Goal: Task Accomplishment & Management: Manage account settings

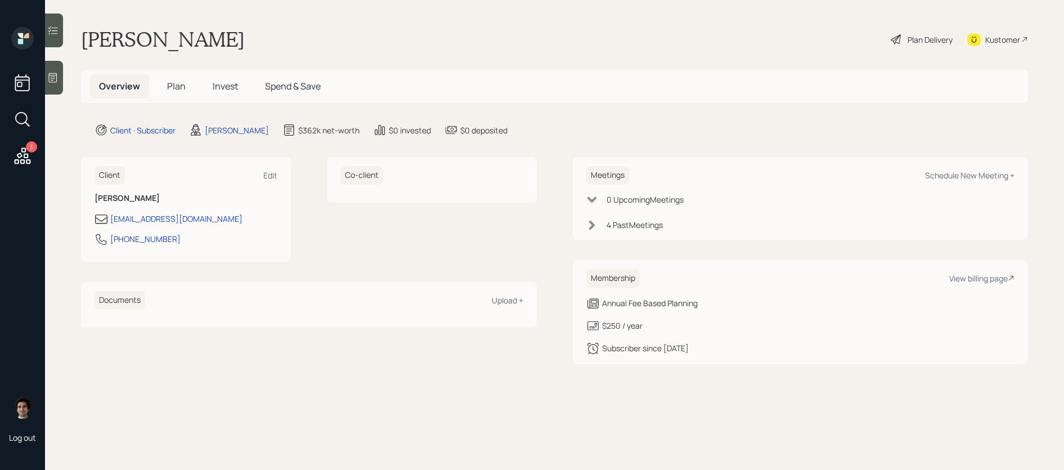
click at [21, 155] on icon at bounding box center [23, 155] width 16 height 16
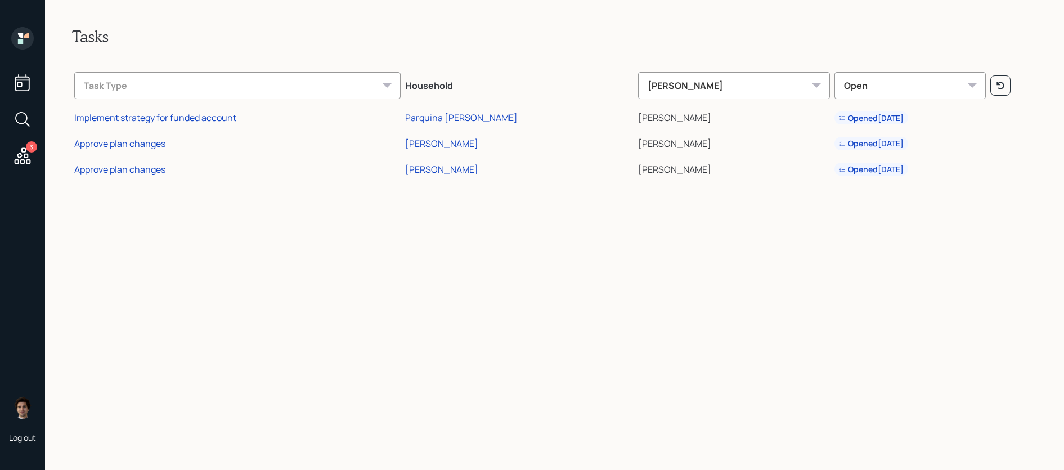
click at [21, 161] on icon at bounding box center [22, 156] width 20 height 20
click at [144, 145] on div "Approve plan changes" at bounding box center [119, 143] width 91 height 12
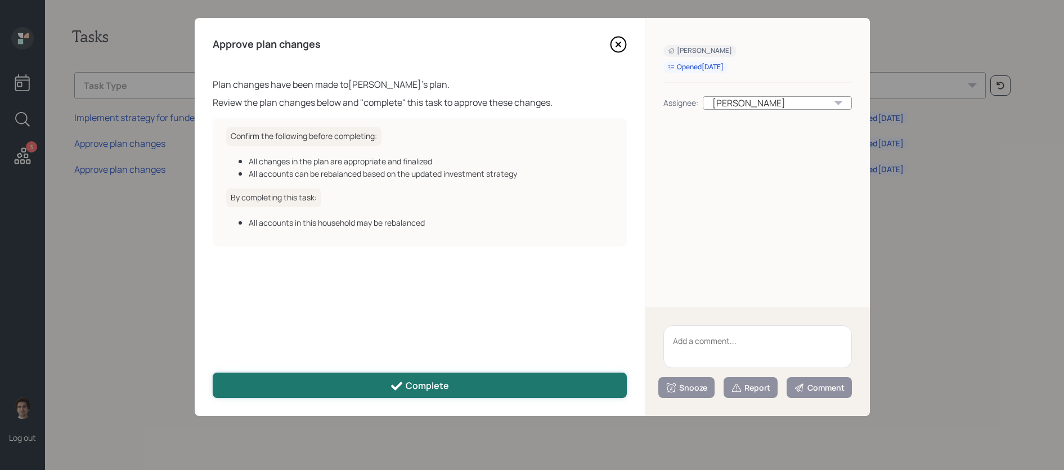
click at [404, 390] on div "Complete" at bounding box center [419, 386] width 59 height 14
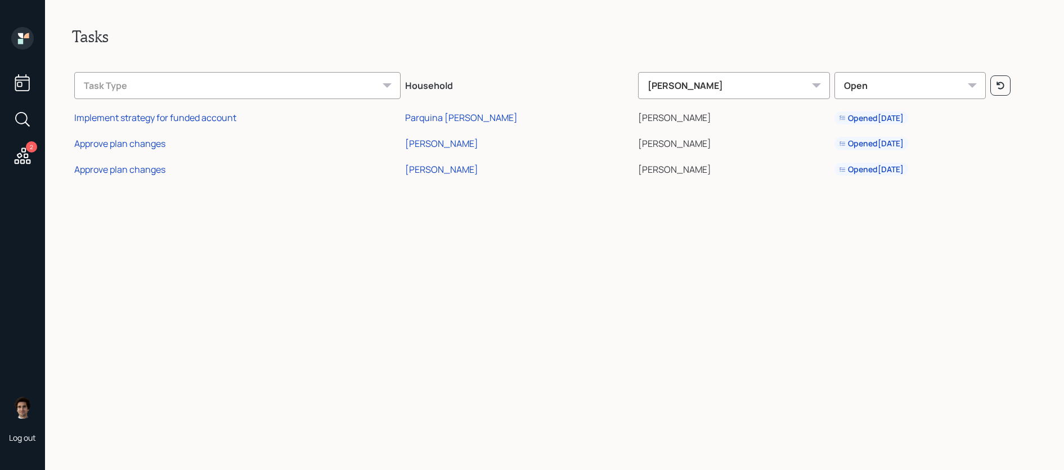
click at [25, 47] on icon at bounding box center [22, 38] width 23 height 23
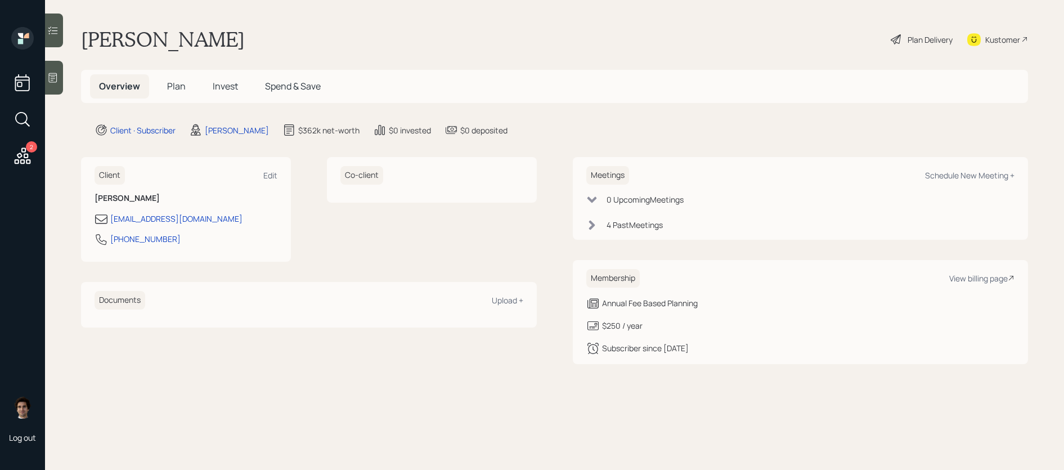
click at [223, 83] on span "Invest" at bounding box center [225, 86] width 25 height 12
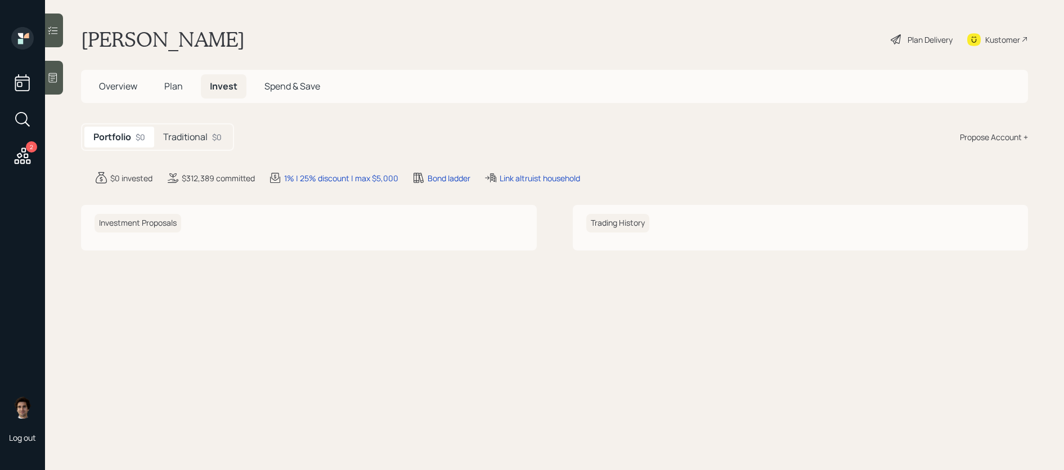
click at [196, 142] on h5 "Traditional" at bounding box center [185, 137] width 44 height 11
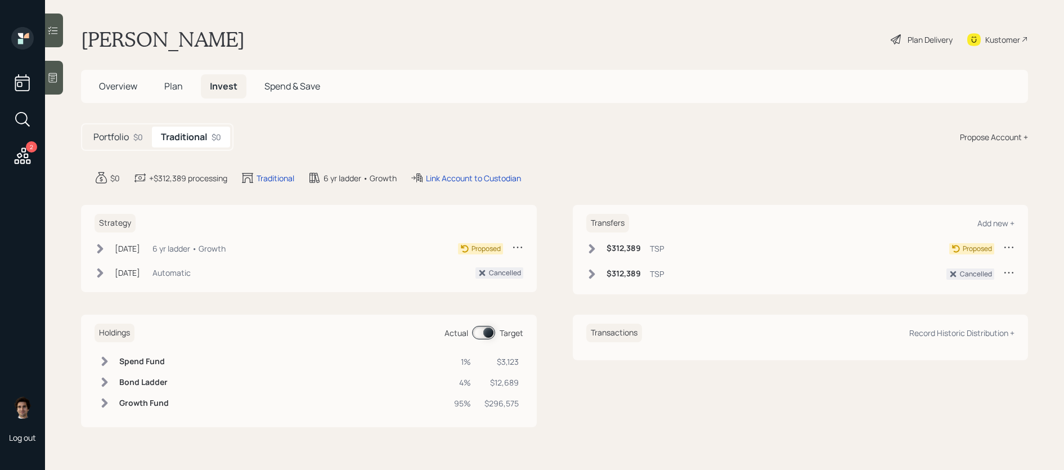
click at [113, 141] on h5 "Portfolio" at bounding box center [110, 137] width 35 height 11
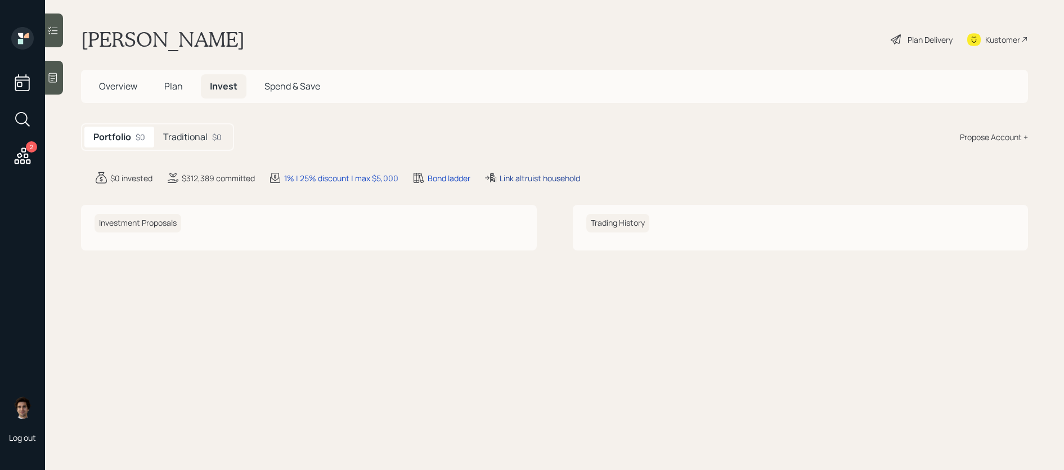
click at [532, 172] on div "Link altruist household" at bounding box center [540, 178] width 80 height 12
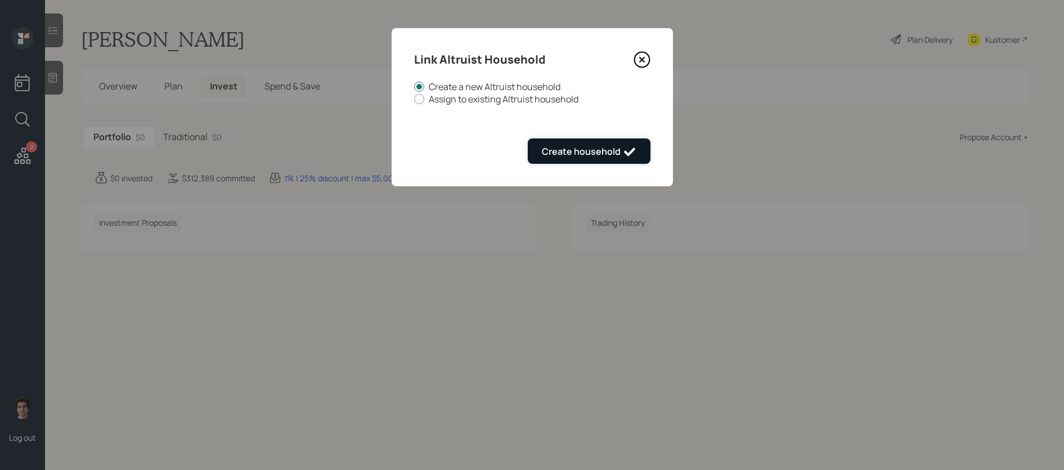
click at [600, 152] on div "Create household" at bounding box center [589, 152] width 95 height 14
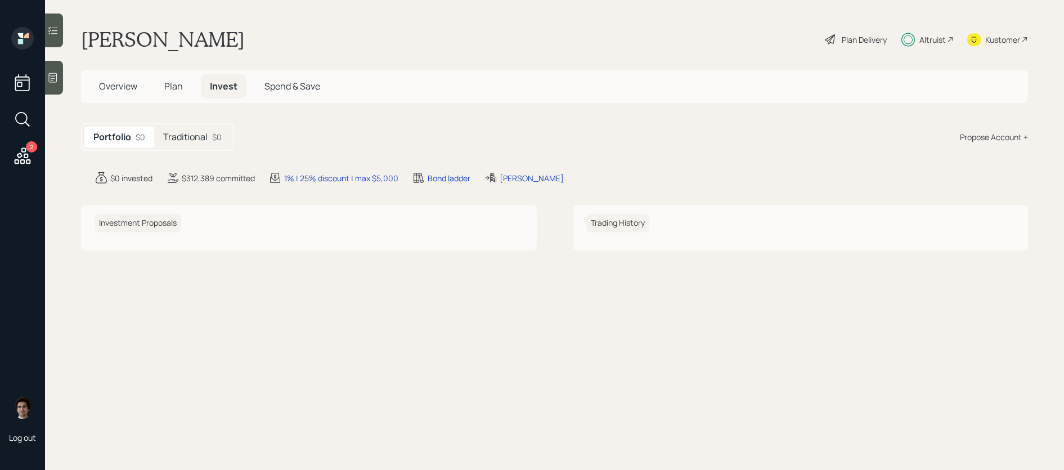
click at [920, 28] on div "Altruist" at bounding box center [927, 39] width 52 height 25
click at [112, 90] on span "Overview" at bounding box center [118, 86] width 38 height 12
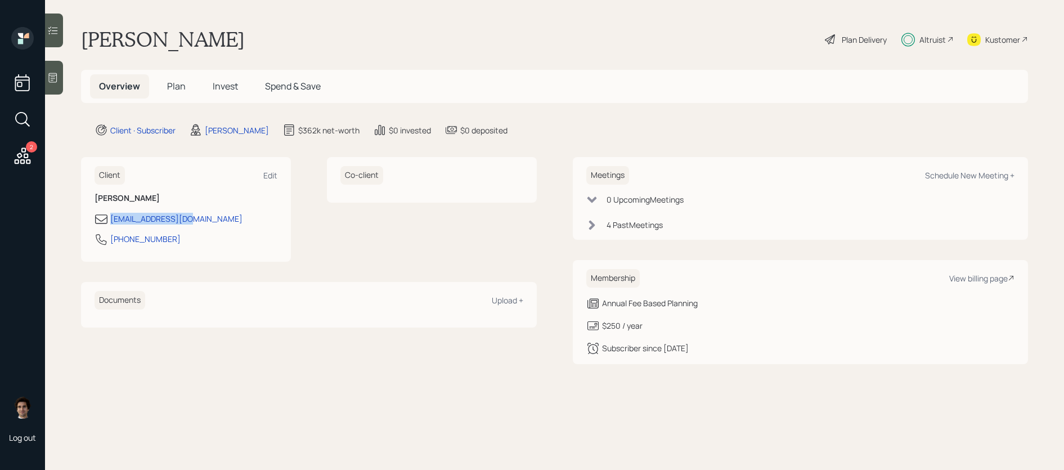
drag, startPoint x: 201, startPoint y: 223, endPoint x: 107, endPoint y: 223, distance: 93.4
click at [107, 223] on div "[EMAIL_ADDRESS][DOMAIN_NAME]" at bounding box center [186, 219] width 183 height 14
copy div "[EMAIL_ADDRESS][DOMAIN_NAME]"
click at [172, 219] on div "[EMAIL_ADDRESS][DOMAIN_NAME]" at bounding box center [176, 219] width 132 height 12
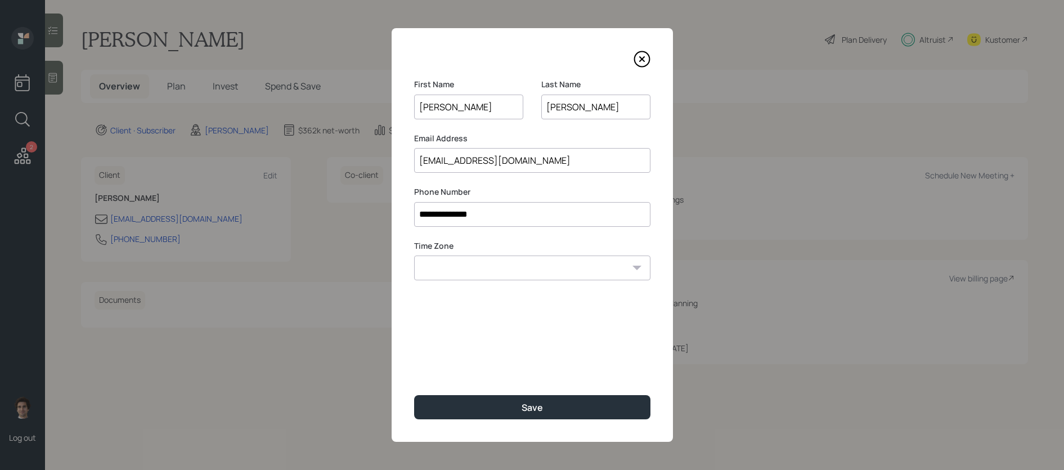
drag, startPoint x: 531, startPoint y: 165, endPoint x: 393, endPoint y: 164, distance: 137.8
click at [393, 164] on div "**********" at bounding box center [532, 234] width 281 height 413
paste input "[PERSON_NAME].[PERSON_NAME]"
type input "[PERSON_NAME][EMAIL_ADDRESS][PERSON_NAME][DOMAIN_NAME]"
click at [523, 321] on div "**********" at bounding box center [532, 234] width 281 height 413
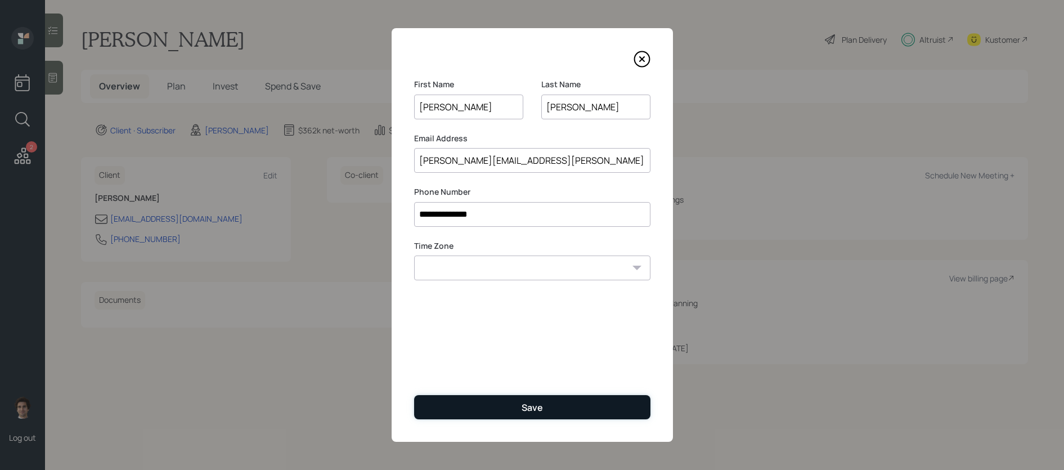
click at [501, 403] on button "Save" at bounding box center [532, 407] width 236 height 24
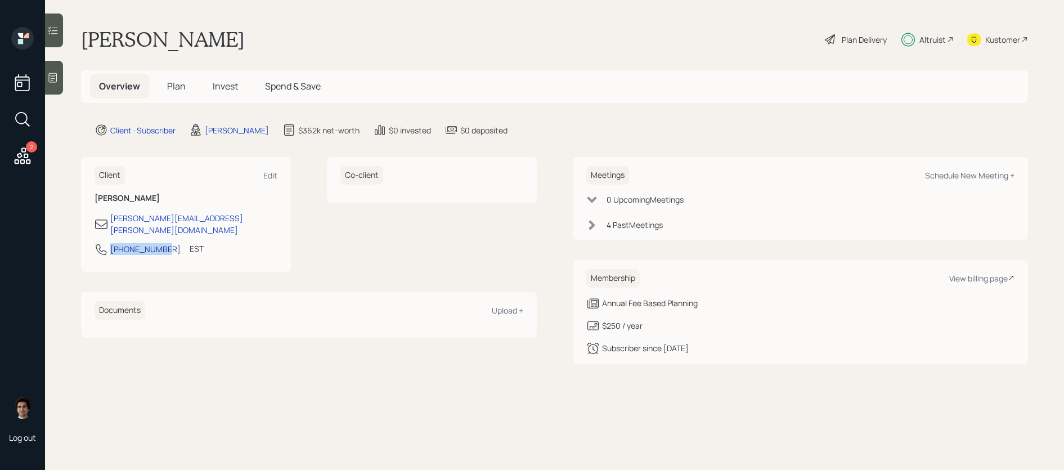
drag, startPoint x: 168, startPoint y: 237, endPoint x: 111, endPoint y: 236, distance: 56.3
click at [111, 242] on div "[PHONE_NUMBER] EST Currently 4:34 PM" at bounding box center [186, 252] width 183 height 20
copy div "[PHONE_NUMBER]"
click at [230, 91] on span "Invest" at bounding box center [225, 86] width 25 height 12
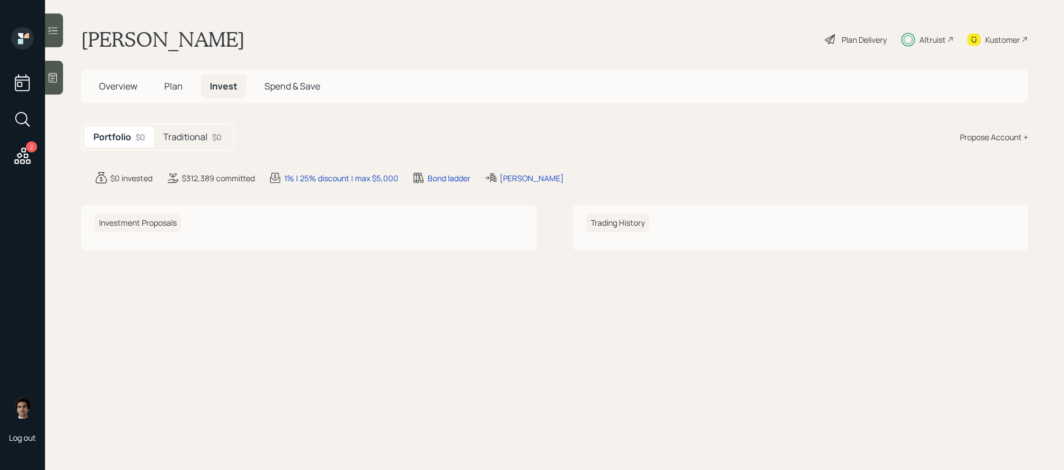
click at [185, 83] on h5 "Plan" at bounding box center [173, 86] width 37 height 24
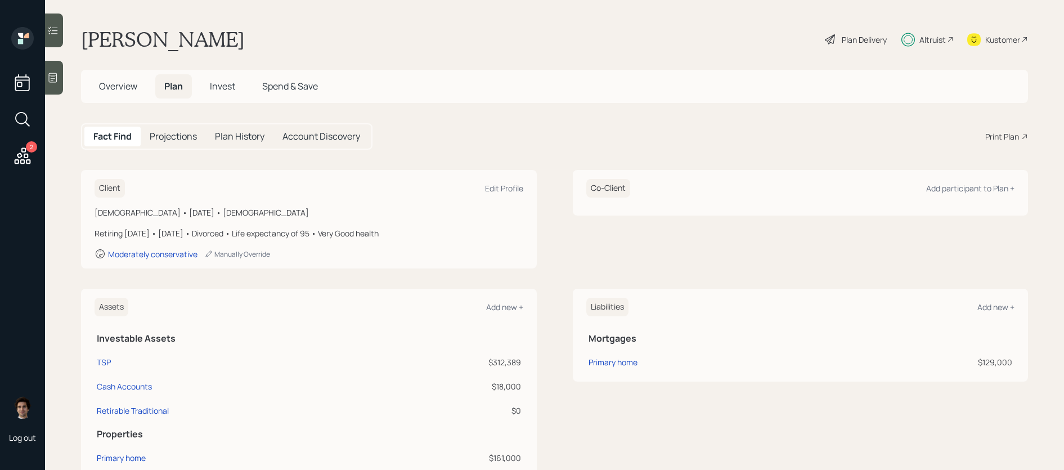
click at [240, 88] on h5 "Invest" at bounding box center [222, 86] width 43 height 24
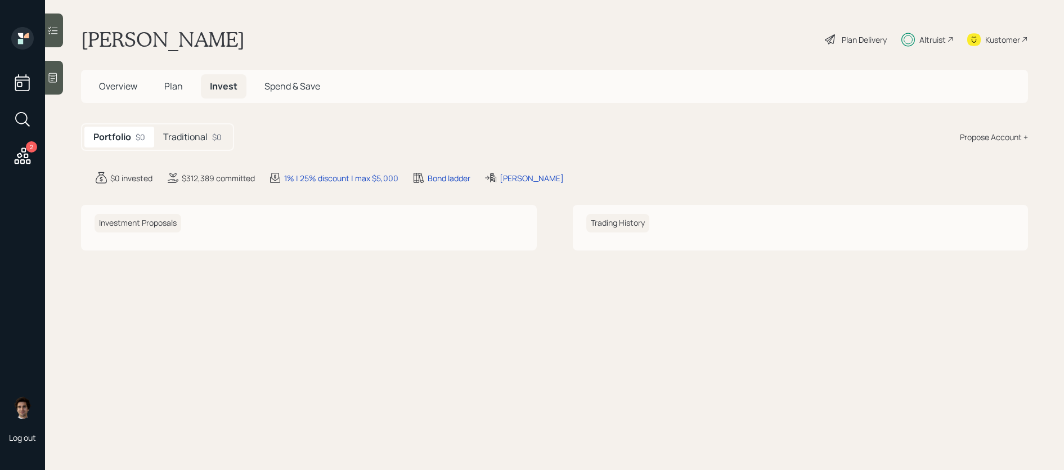
click at [223, 84] on span "Invest" at bounding box center [224, 86] width 28 height 12
click at [194, 124] on div "Portfolio $0 Traditional $0" at bounding box center [157, 137] width 153 height 28
click at [194, 140] on h5 "Traditional" at bounding box center [185, 137] width 44 height 11
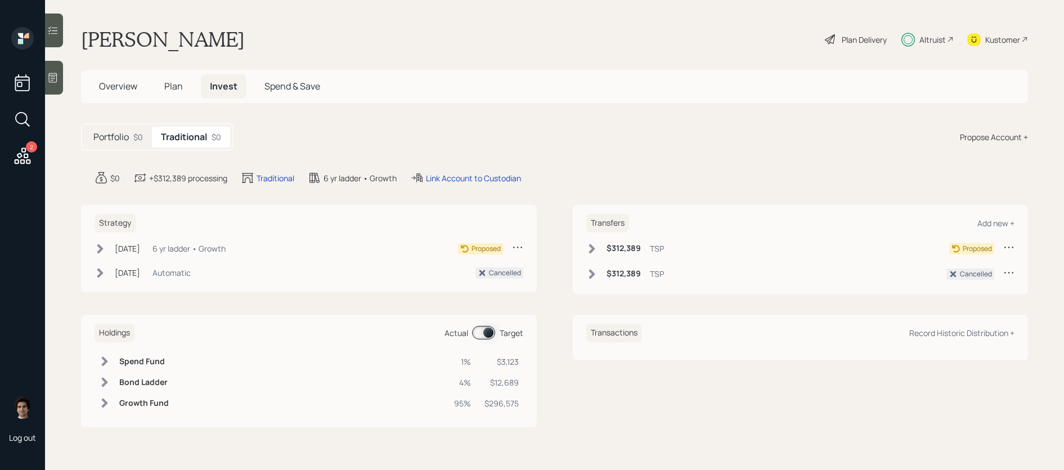
click at [173, 257] on div "[DATE] [DATE] 12:51 PM EDT 6 yr ladder • Growth Proposed" at bounding box center [309, 250] width 429 height 19
click at [180, 253] on div "6 yr ladder • Growth" at bounding box center [188, 248] width 73 height 12
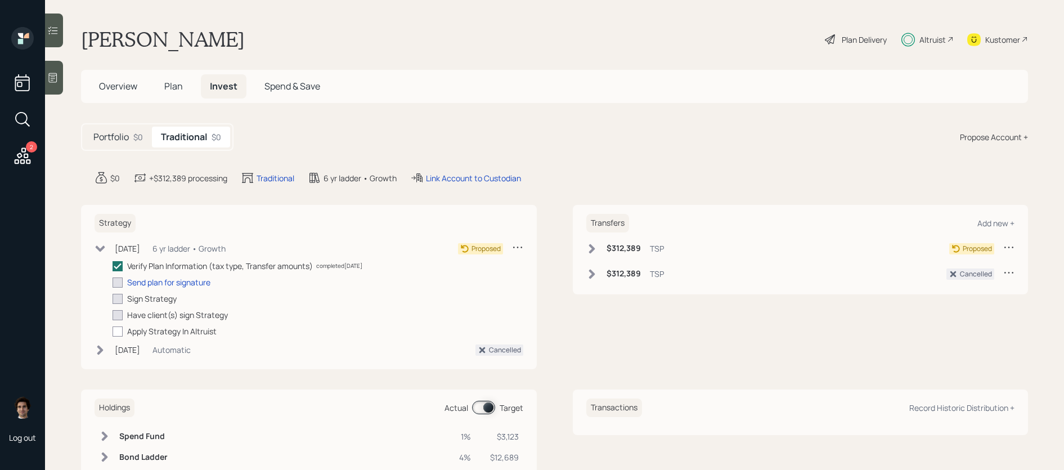
click at [167, 87] on span "Plan" at bounding box center [173, 86] width 19 height 12
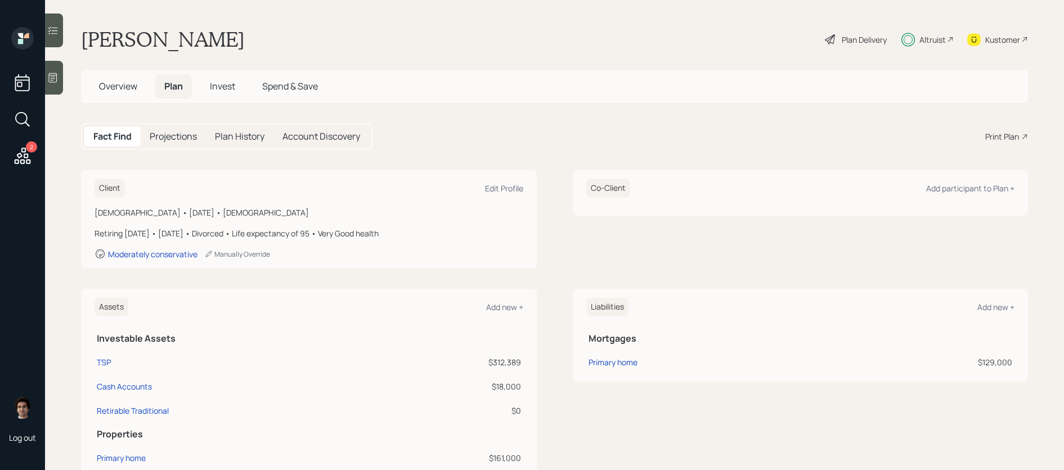
click at [865, 43] on div "Plan Delivery" at bounding box center [864, 40] width 45 height 12
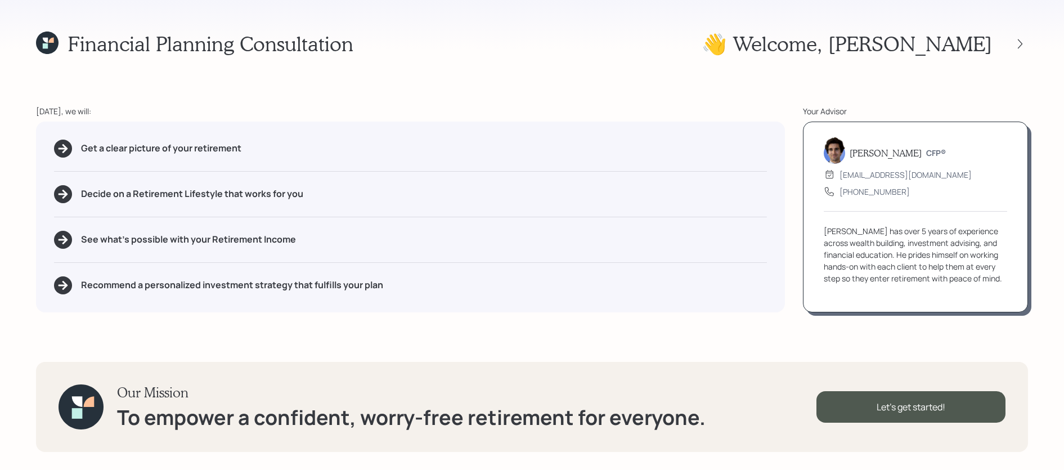
click at [1024, 34] on div "👋 Welcome , [PERSON_NAME]" at bounding box center [864, 44] width 326 height 24
click at [1020, 37] on div at bounding box center [1020, 44] width 16 height 16
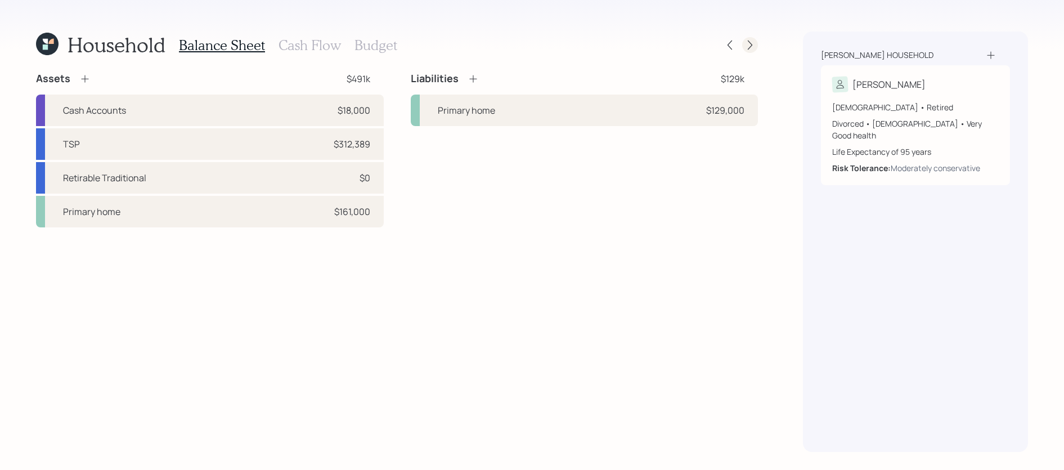
click at [748, 43] on icon at bounding box center [749, 44] width 11 height 11
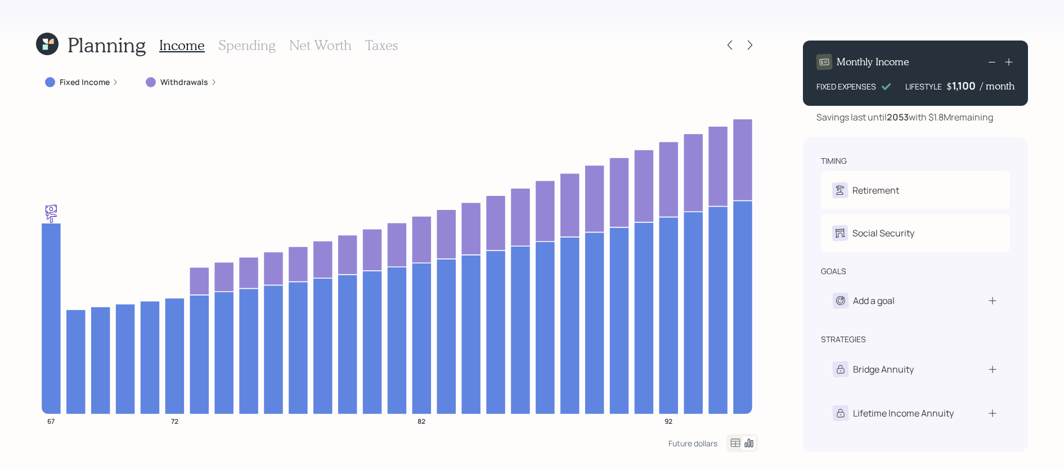
click at [735, 442] on icon at bounding box center [736, 442] width 10 height 8
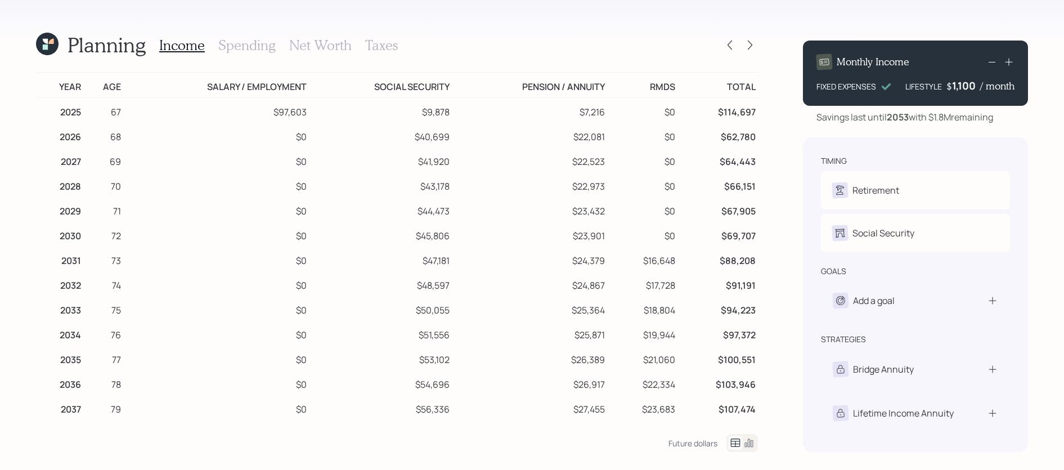
click at [237, 29] on div "Planning Income Spending Net Worth Taxes Year Age Salary / Employment Social Se…" at bounding box center [532, 235] width 1064 height 470
click at [237, 37] on h3 "Spending" at bounding box center [246, 45] width 57 height 16
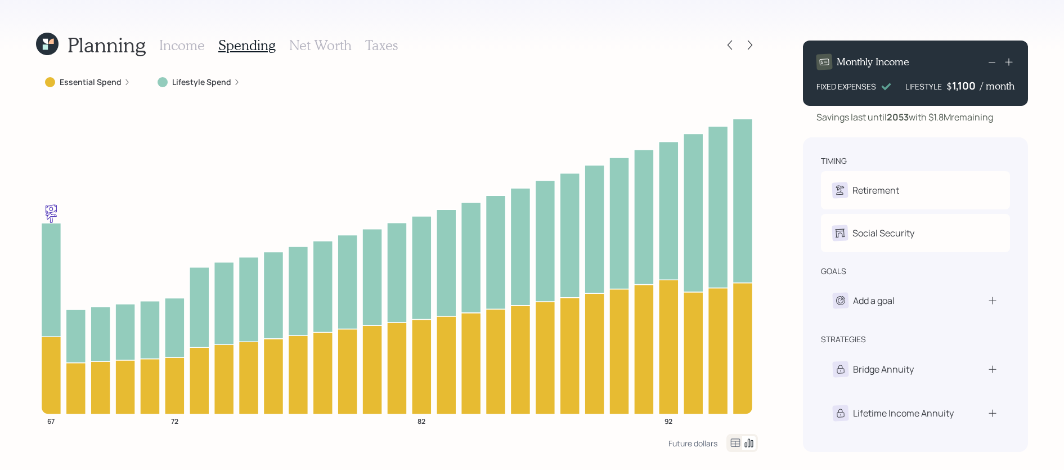
click at [735, 437] on icon at bounding box center [736, 443] width 14 height 14
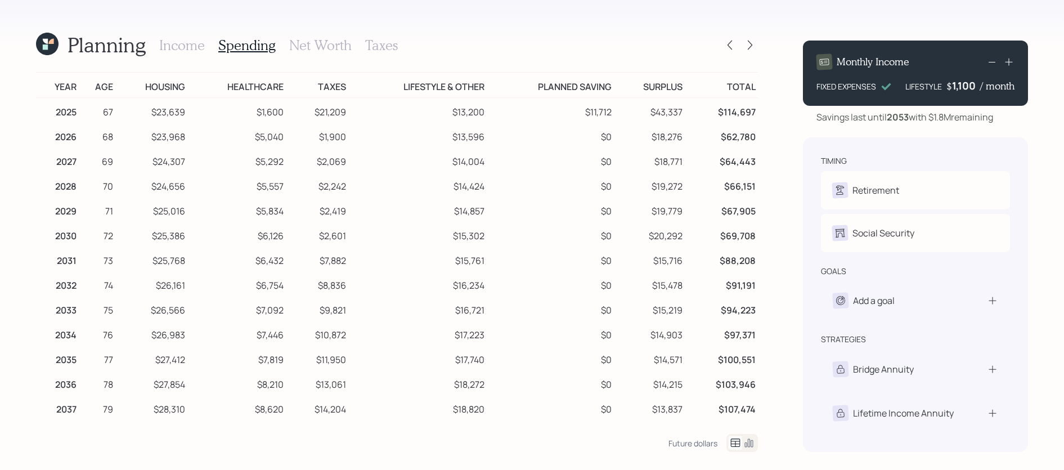
click at [743, 440] on icon at bounding box center [749, 443] width 14 height 14
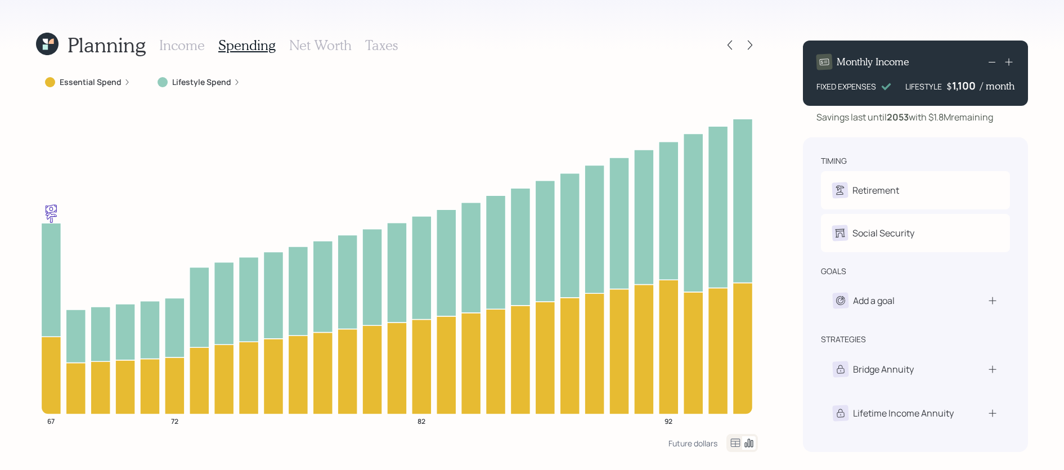
click at [192, 51] on h3 "Income" at bounding box center [182, 45] width 46 height 16
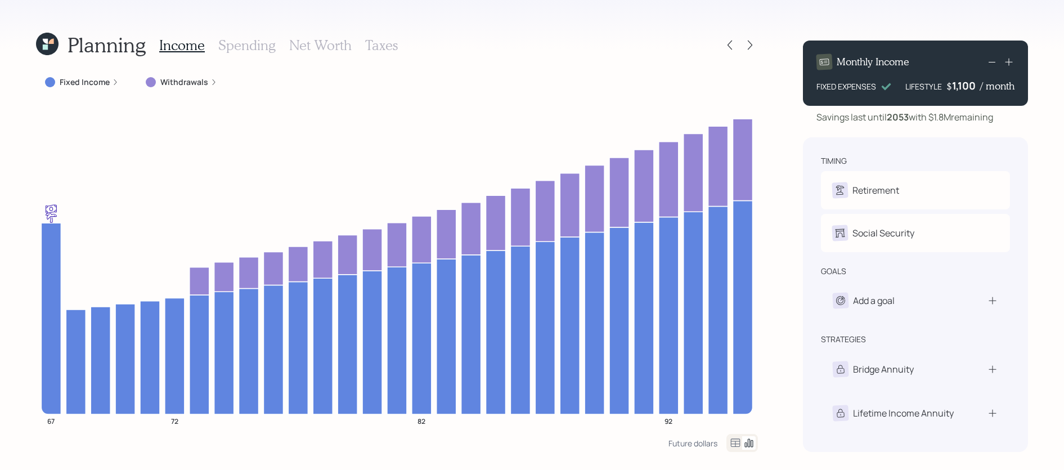
click at [735, 444] on icon at bounding box center [736, 443] width 14 height 14
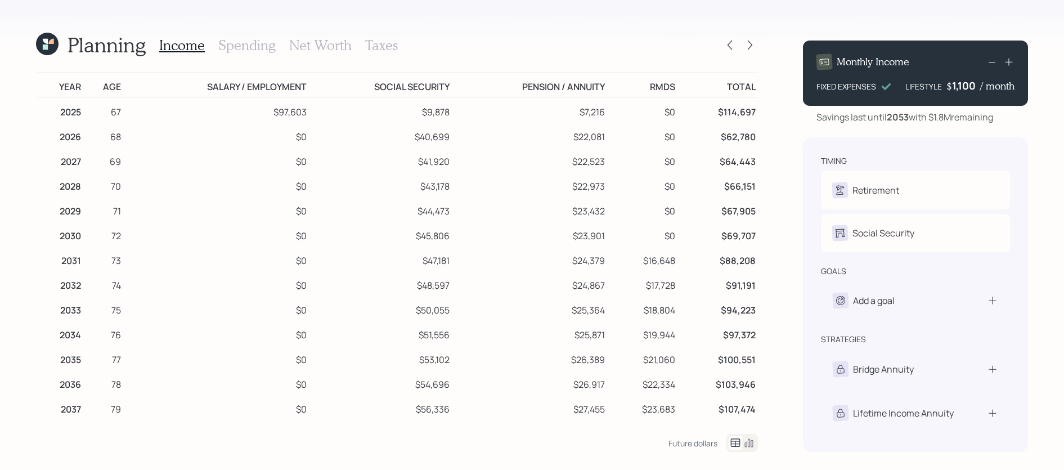
click at [740, 439] on icon at bounding box center [736, 443] width 14 height 14
click at [743, 439] on icon at bounding box center [749, 443] width 14 height 14
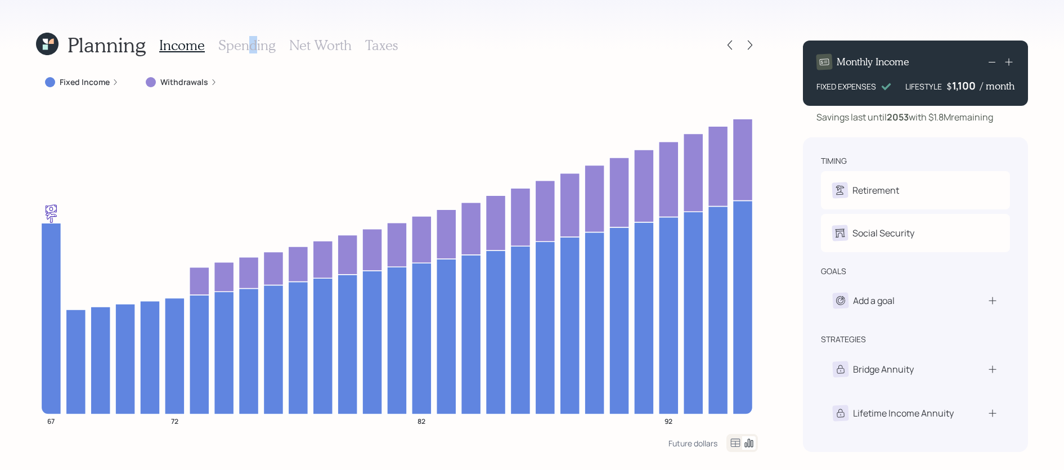
click at [251, 49] on h3 "Spending" at bounding box center [246, 45] width 57 height 16
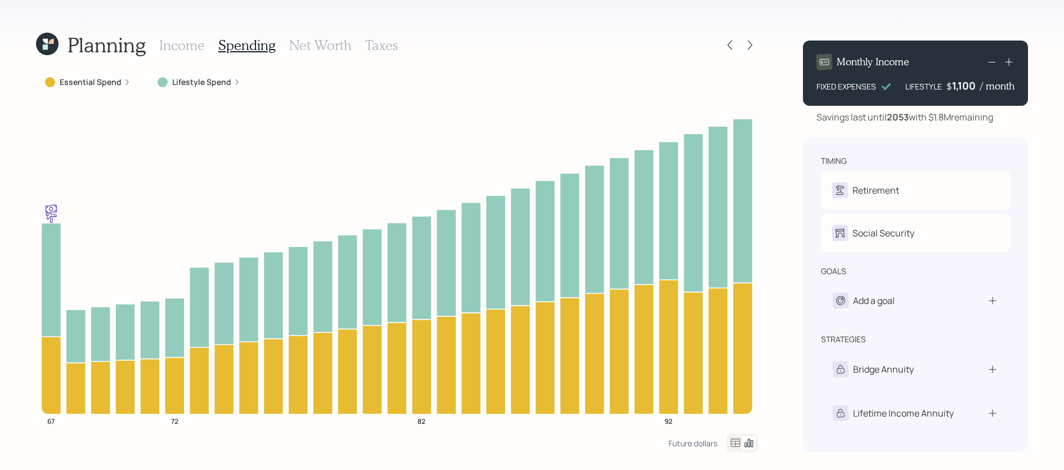
click at [733, 440] on icon at bounding box center [736, 443] width 14 height 14
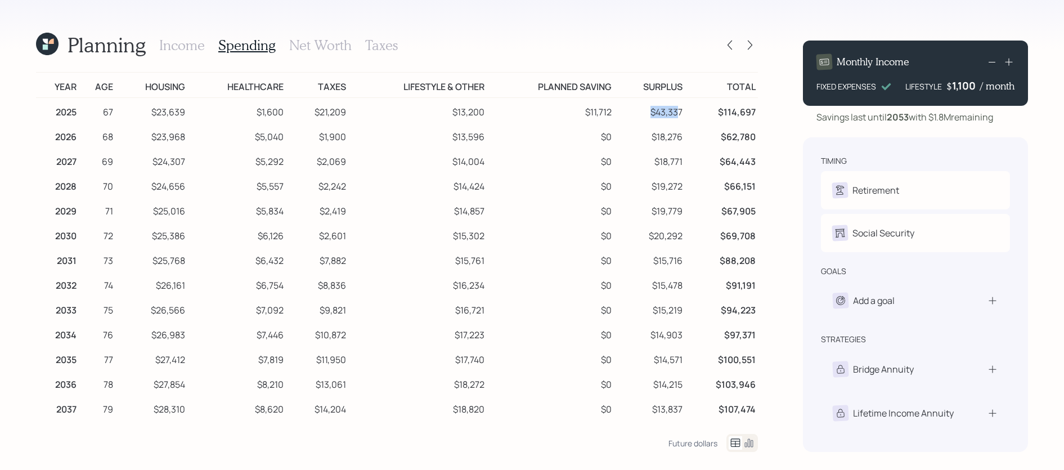
drag, startPoint x: 682, startPoint y: 117, endPoint x: 655, endPoint y: 117, distance: 27.0
click at [655, 117] on td "$43,337" at bounding box center [649, 110] width 71 height 25
drag, startPoint x: 692, startPoint y: 114, endPoint x: 658, endPoint y: 114, distance: 33.8
click at [658, 114] on tr "2025 67 $23,639 $1,600 $21,209 $13,200 $11,712 $43,337 $114,697" at bounding box center [397, 110] width 722 height 25
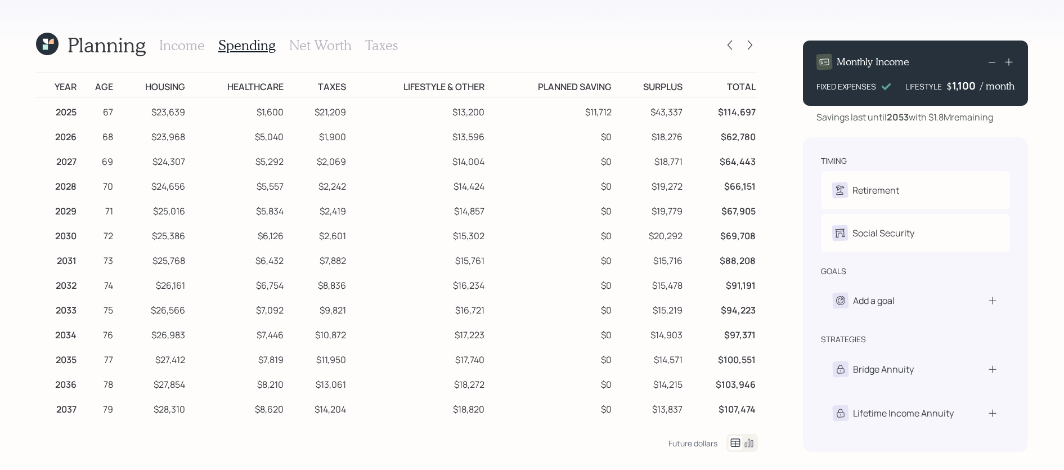
click at [199, 48] on h3 "Income" at bounding box center [182, 45] width 46 height 16
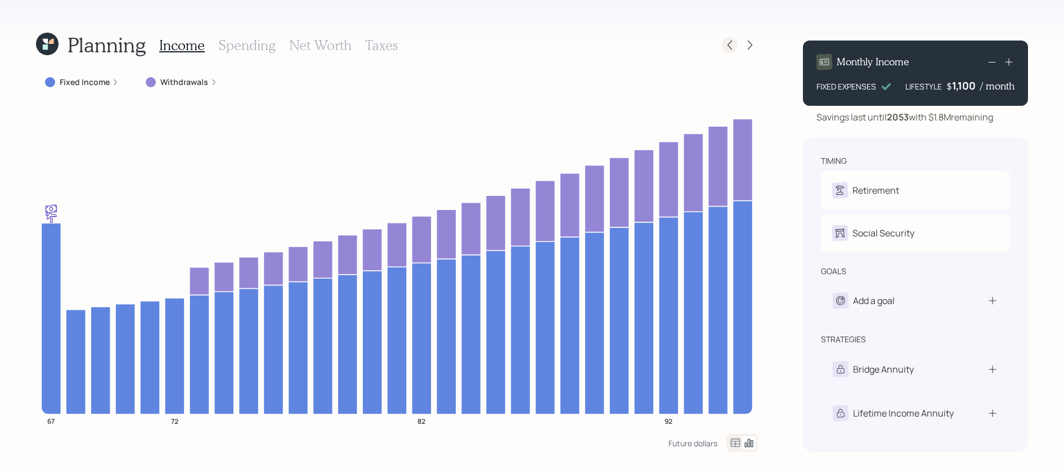
click at [727, 46] on icon at bounding box center [729, 44] width 11 height 11
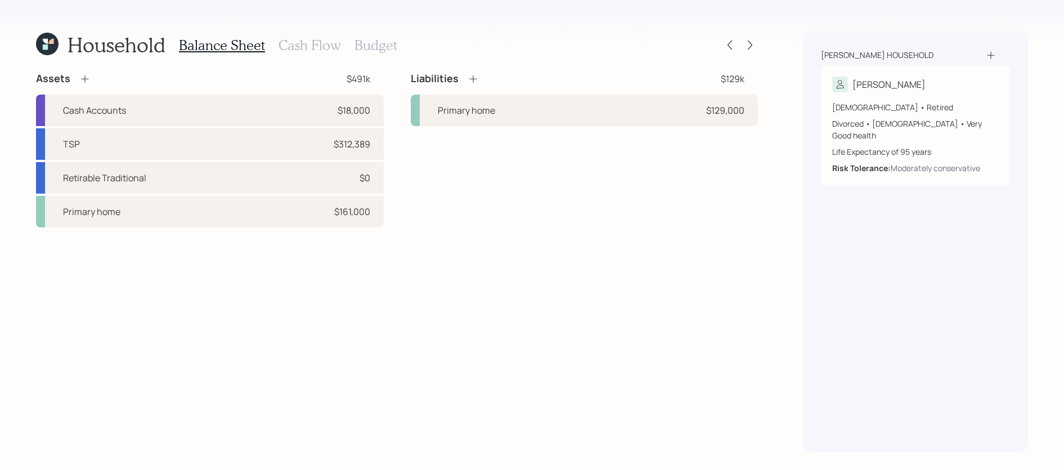
click at [473, 77] on icon at bounding box center [472, 78] width 11 height 11
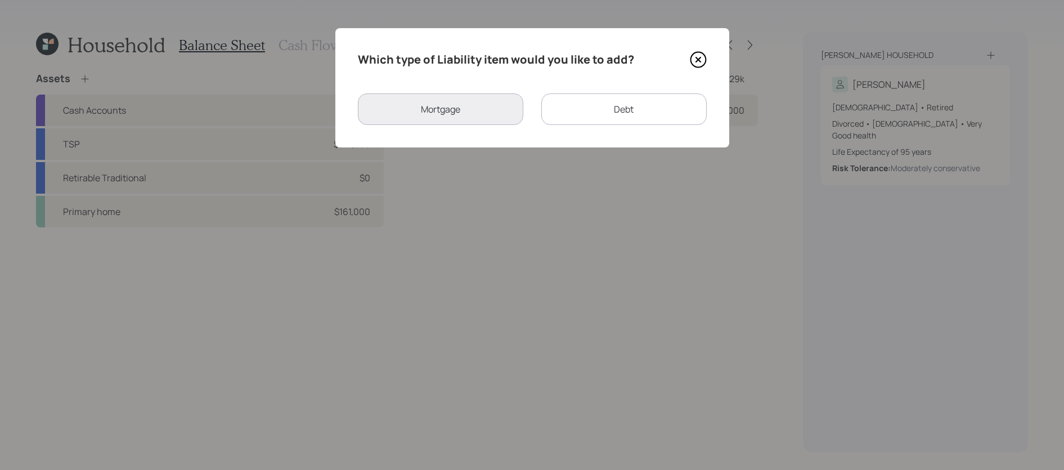
click at [700, 67] on icon at bounding box center [697, 59] width 15 height 15
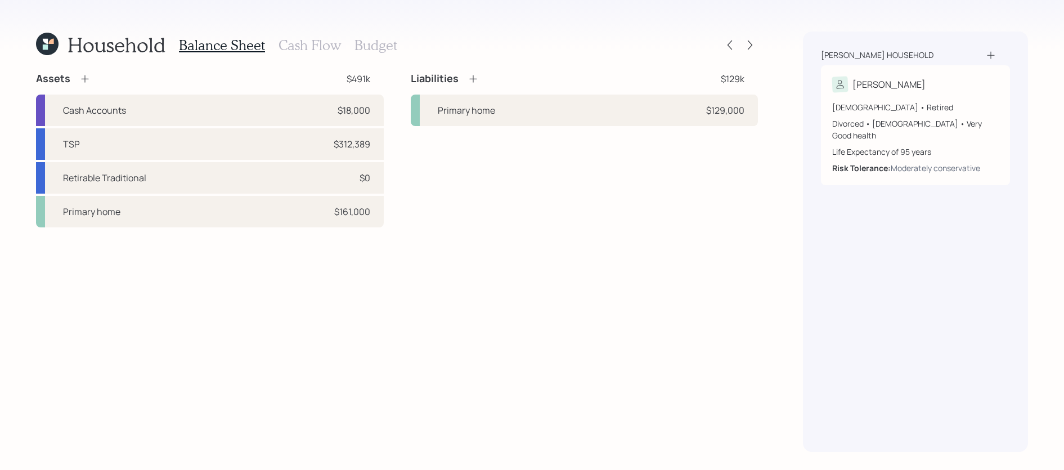
click at [298, 53] on div "Balance Sheet Cash Flow Budget" at bounding box center [288, 45] width 218 height 27
click at [314, 41] on h3 "Cash Flow" at bounding box center [309, 45] width 62 height 16
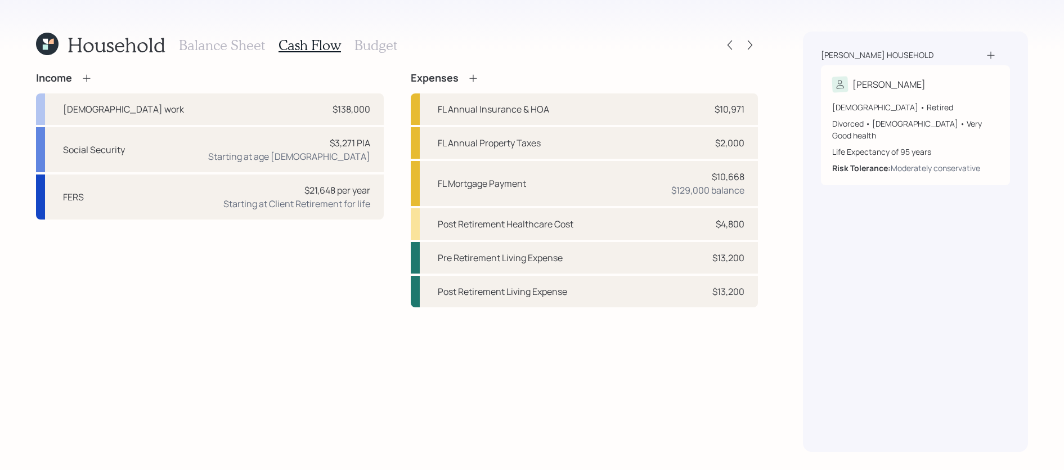
click at [474, 76] on icon at bounding box center [472, 78] width 11 height 11
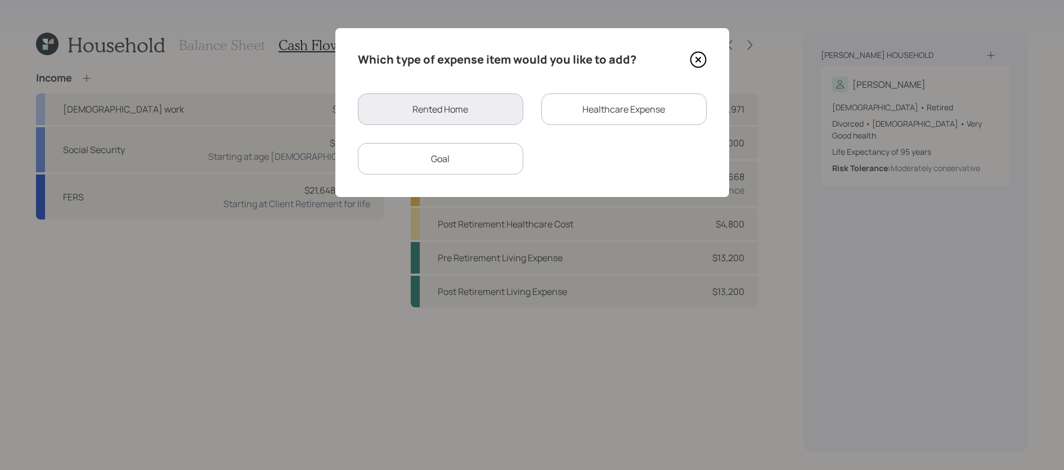
click at [687, 57] on div "Which type of expense item would you like to add?" at bounding box center [532, 60] width 349 height 18
click at [696, 57] on icon at bounding box center [698, 59] width 17 height 17
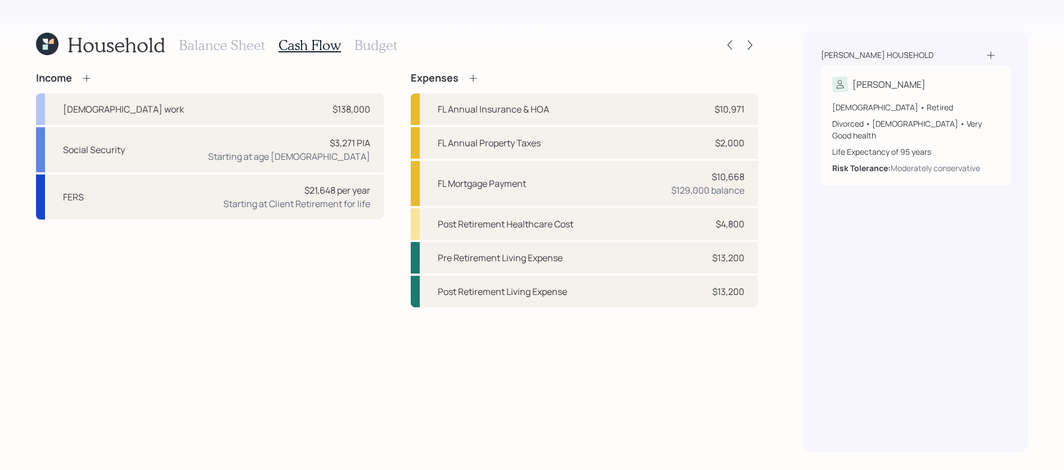
click at [476, 78] on icon at bounding box center [472, 78] width 11 height 11
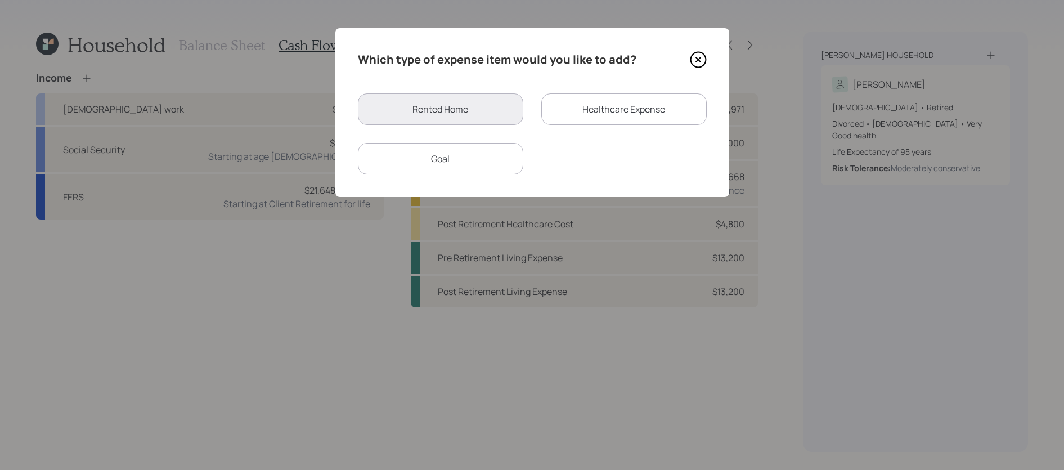
click at [476, 143] on div "Goal" at bounding box center [440, 159] width 165 height 32
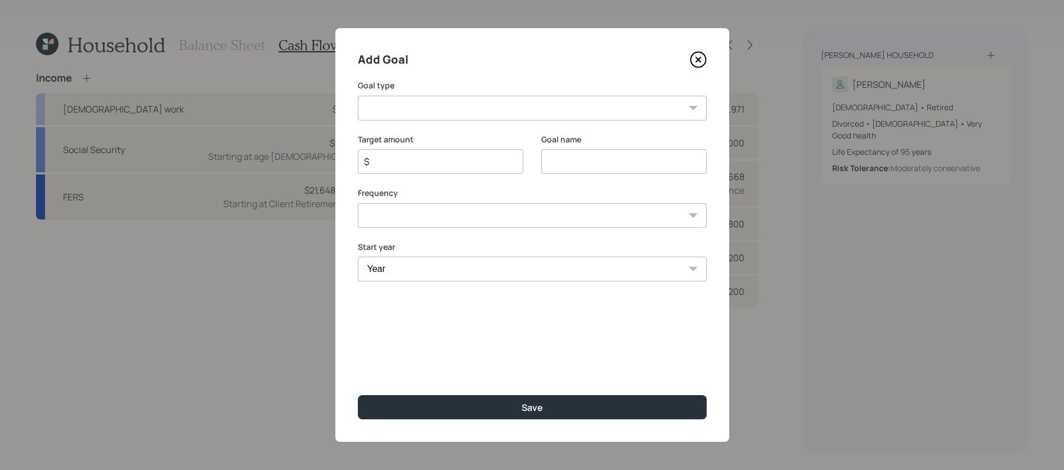
click at [471, 103] on select "Create an emergency fund Donate to charity Purchase a home Make a purchase Supp…" at bounding box center [532, 108] width 349 height 25
select select "other"
click at [358, 96] on select "Create an emergency fund Donate to charity Purchase a home Make a purchase Supp…" at bounding box center [532, 108] width 349 height 25
type input "Other"
click at [435, 152] on div "$" at bounding box center [440, 161] width 165 height 25
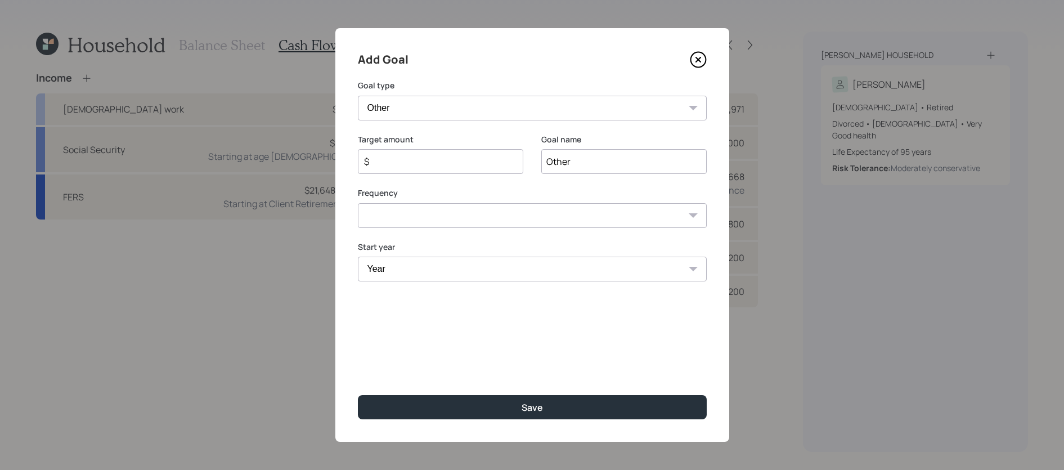
click at [435, 152] on div "$" at bounding box center [440, 161] width 165 height 25
click at [435, 156] on input "$" at bounding box center [436, 162] width 146 height 14
type input "$ 44,000"
click at [565, 164] on input "Other" at bounding box center [623, 161] width 165 height 25
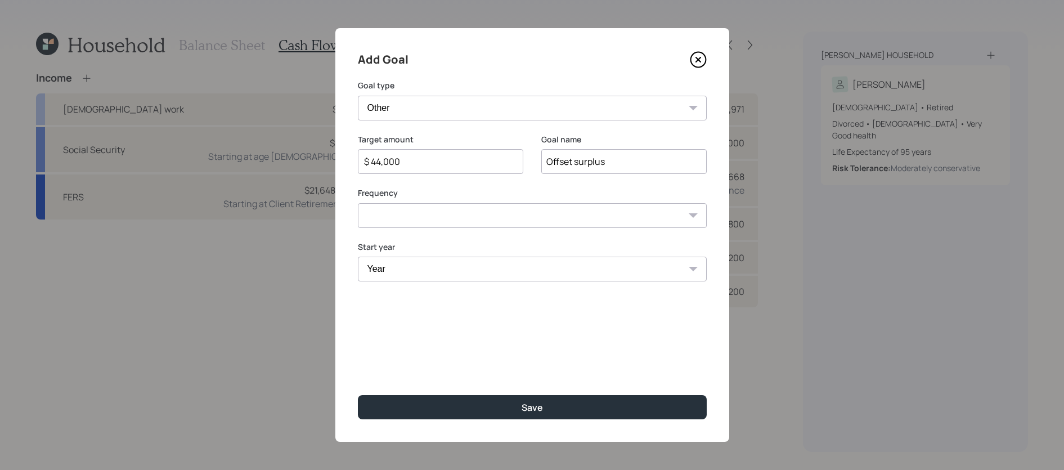
type input "Offset surplus"
click at [533, 220] on select "One time Every 1 year Every 2 years Every 3 years Every 4 years Every 5 years E…" at bounding box center [532, 215] width 349 height 25
select select "0"
click at [358, 203] on select "One time Every 1 year Every 2 years Every 3 years Every 4 years Every 5 years E…" at bounding box center [532, 215] width 349 height 25
click at [478, 274] on select "Year [DATE] 2026 2027 2028 2029 2030 2031 2032 2033 2034 2035 2036 2037 2038 20…" at bounding box center [532, 269] width 349 height 25
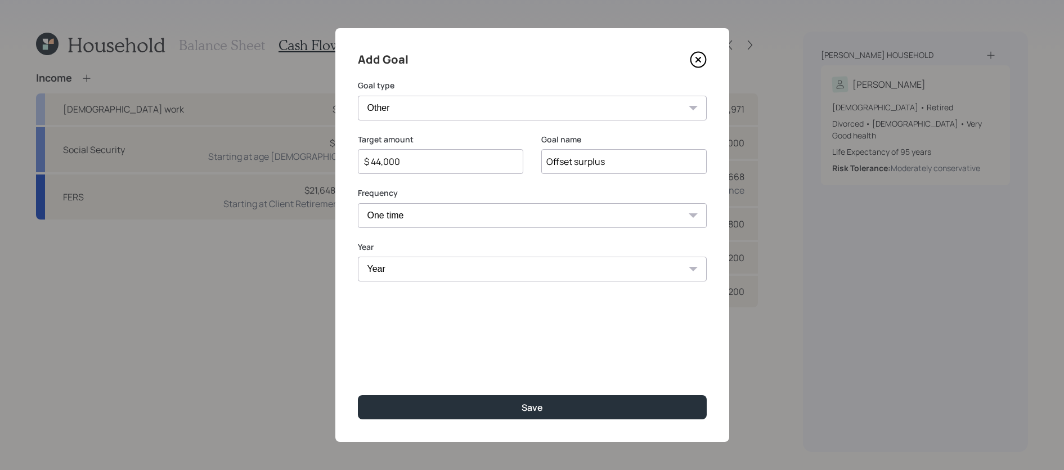
select select "2025"
click at [358, 257] on select "Year [DATE] 2026 2027 2028 2029 2030 2031 2032 2033 2034 2035 2036 2037 2038 20…" at bounding box center [532, 269] width 349 height 25
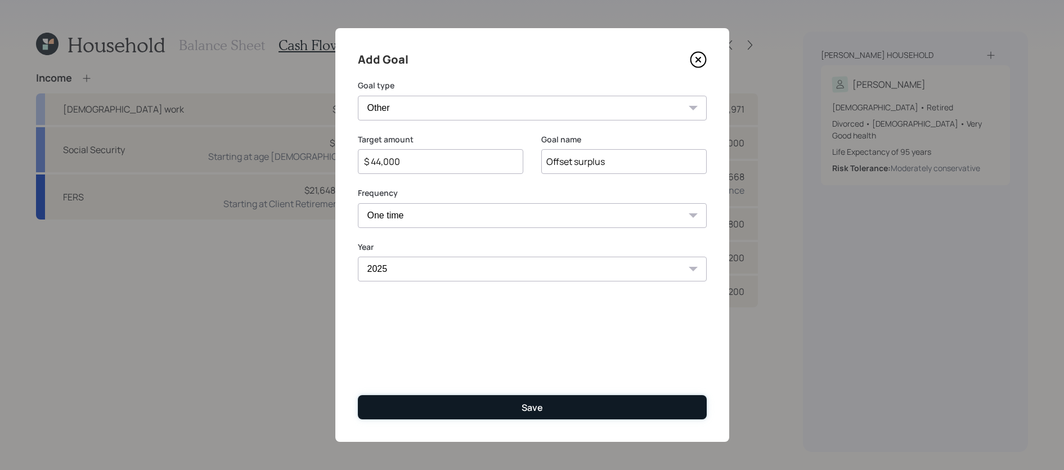
click at [513, 403] on button "Save" at bounding box center [532, 407] width 349 height 24
type input "$"
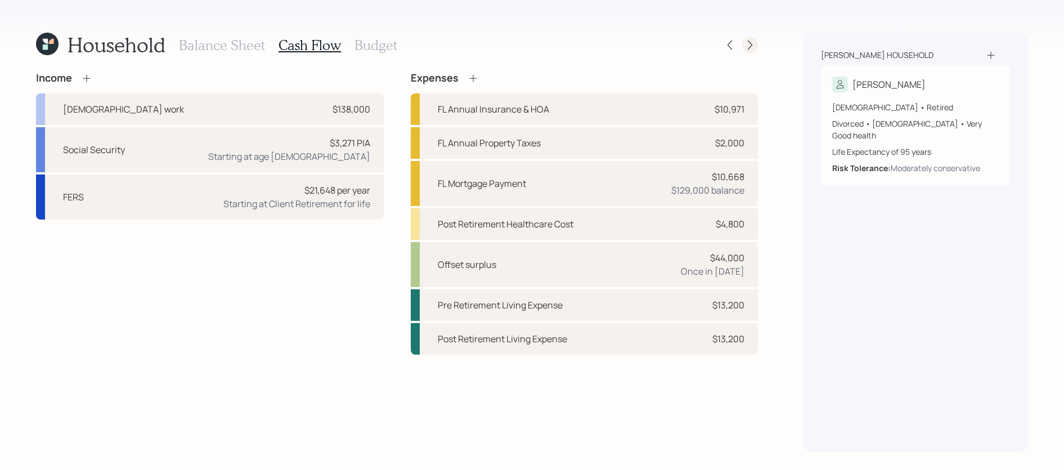
click at [757, 51] on div at bounding box center [740, 45] width 36 height 16
click at [752, 51] on div at bounding box center [750, 45] width 16 height 16
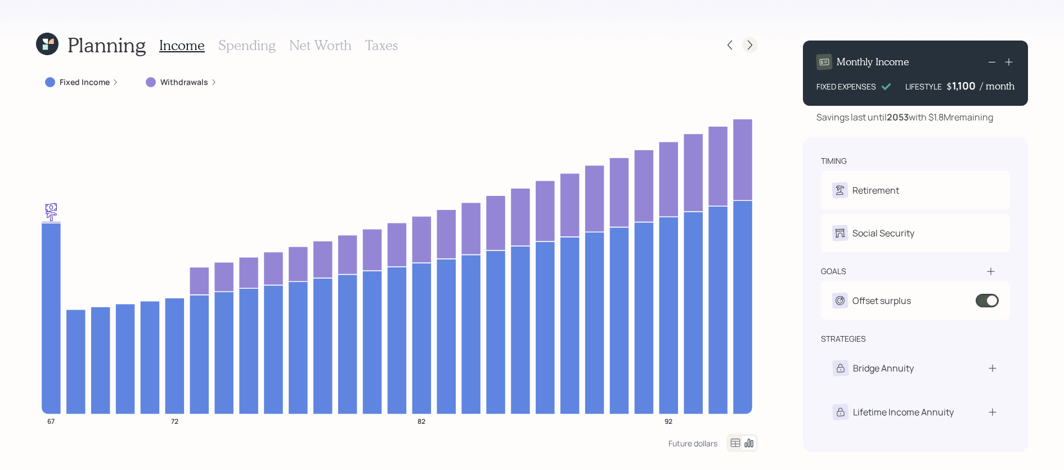
click at [747, 42] on icon at bounding box center [749, 44] width 11 height 11
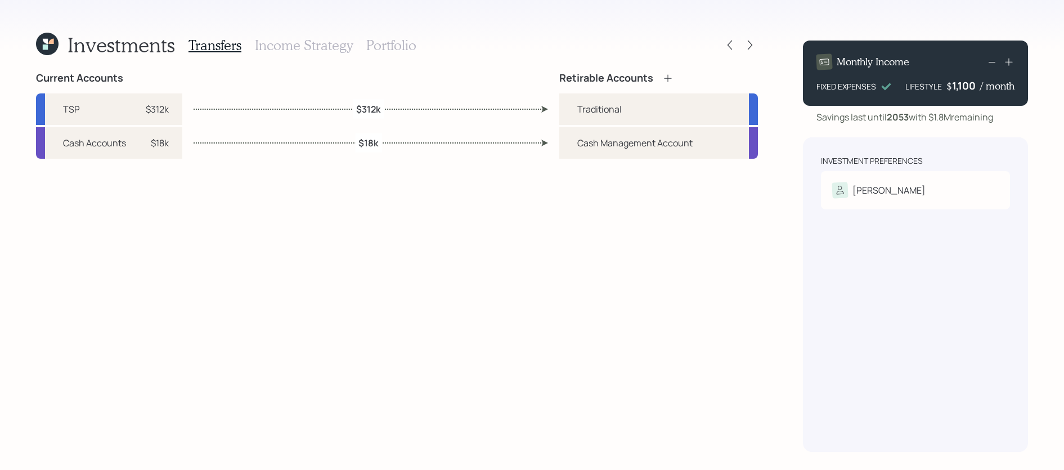
click at [380, 46] on h3 "Portfolio" at bounding box center [391, 45] width 50 height 16
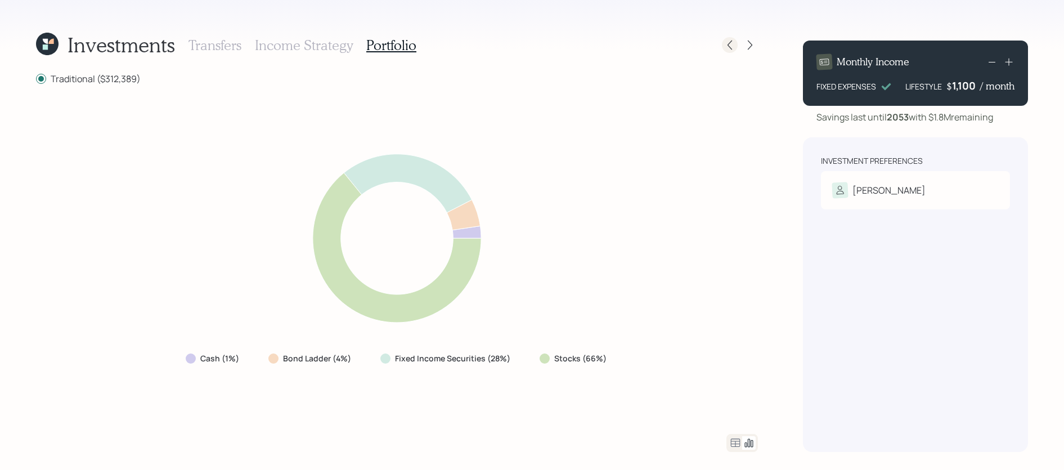
click at [727, 48] on icon at bounding box center [729, 44] width 11 height 11
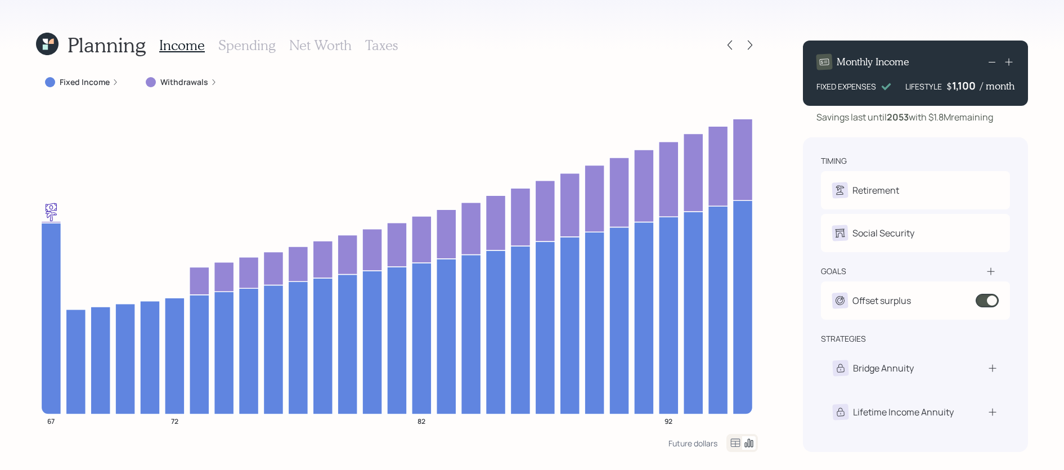
click at [727, 48] on icon at bounding box center [729, 44] width 11 height 11
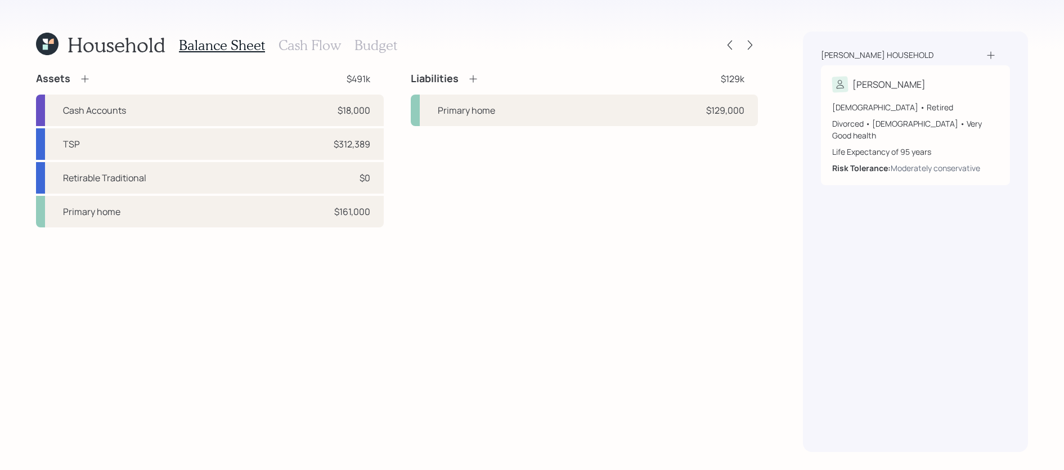
click at [313, 55] on div "Balance Sheet Cash Flow Budget" at bounding box center [288, 45] width 218 height 27
click at [313, 53] on div "Balance Sheet Cash Flow Budget" at bounding box center [288, 45] width 218 height 27
click at [316, 47] on h3 "Cash Flow" at bounding box center [309, 45] width 62 height 16
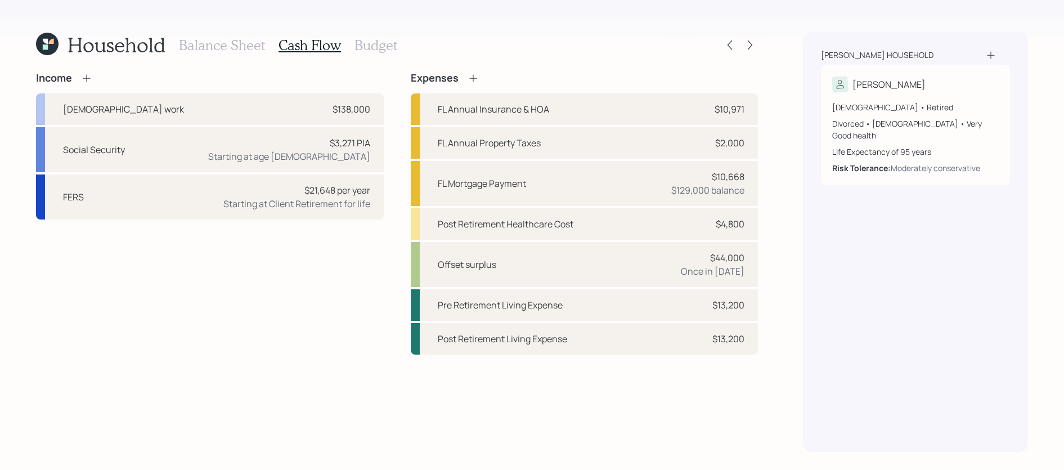
click at [467, 80] on icon at bounding box center [472, 78] width 11 height 11
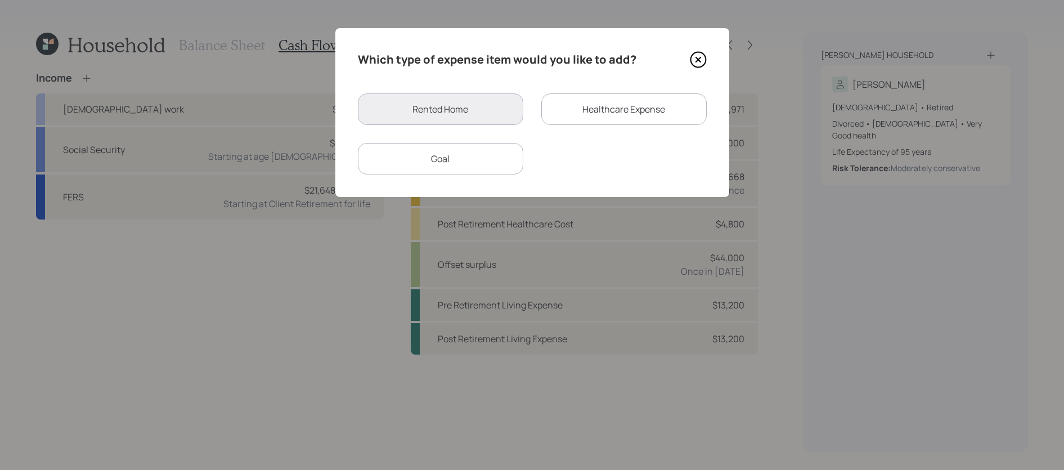
click at [437, 157] on div "Goal" at bounding box center [440, 159] width 165 height 32
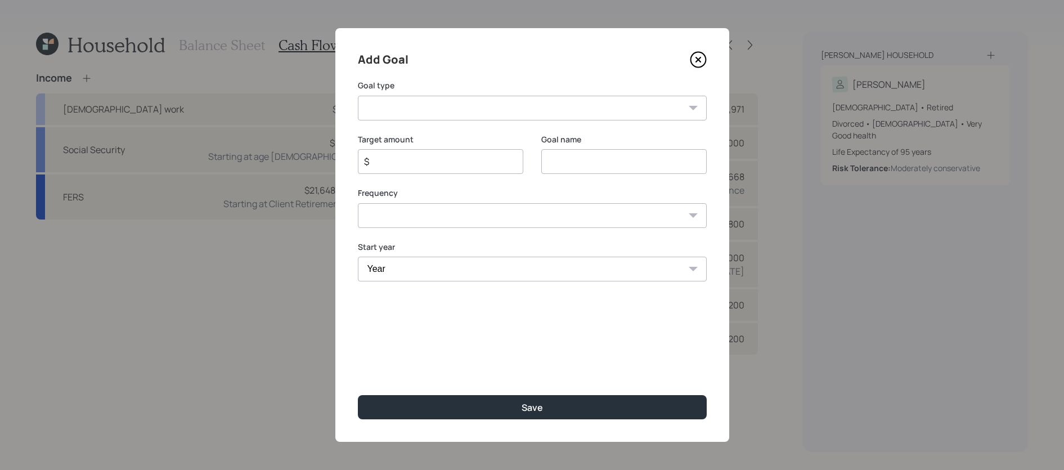
click at [486, 167] on input "$" at bounding box center [436, 162] width 146 height 14
type input "$ 21,000"
click at [565, 150] on input at bounding box center [623, 161] width 165 height 25
type input "Windows + additional 2025 expenses"
click at [494, 119] on select "Create an emergency fund Donate to charity Purchase a home Make a purchase Supp…" at bounding box center [532, 108] width 349 height 25
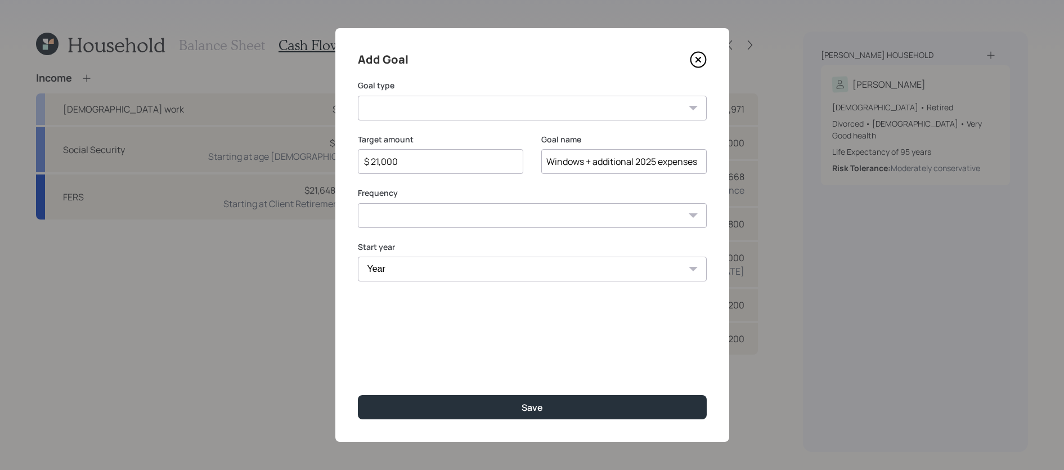
select select "other"
click at [358, 96] on select "Create an emergency fund Donate to charity Purchase a home Make a purchase Supp…" at bounding box center [532, 108] width 349 height 25
click at [450, 217] on select "One time Every 1 year Every 2 years Every 3 years Every 4 years Every 5 years E…" at bounding box center [532, 215] width 349 height 25
select select "0"
click at [358, 203] on select "One time Every 1 year Every 2 years Every 3 years Every 4 years Every 5 years E…" at bounding box center [532, 215] width 349 height 25
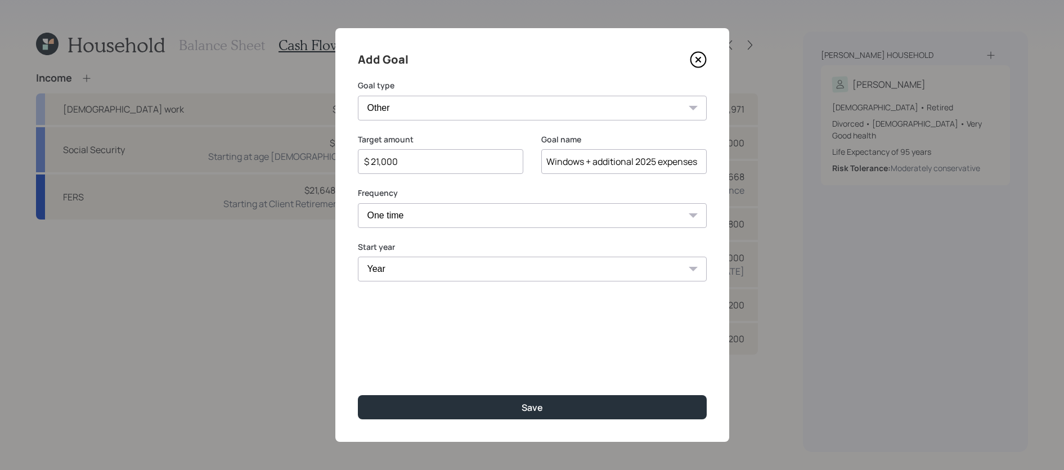
click at [439, 269] on select "Year [DATE] 2026 2027 2028 2029 2030 2031 2032 2033 2034 2035 2036 2037 2038 20…" at bounding box center [532, 269] width 349 height 25
select select "2025"
click at [358, 257] on select "Year [DATE] 2026 2027 2028 2029 2030 2031 2032 2033 2034 2035 2036 2037 2038 20…" at bounding box center [532, 269] width 349 height 25
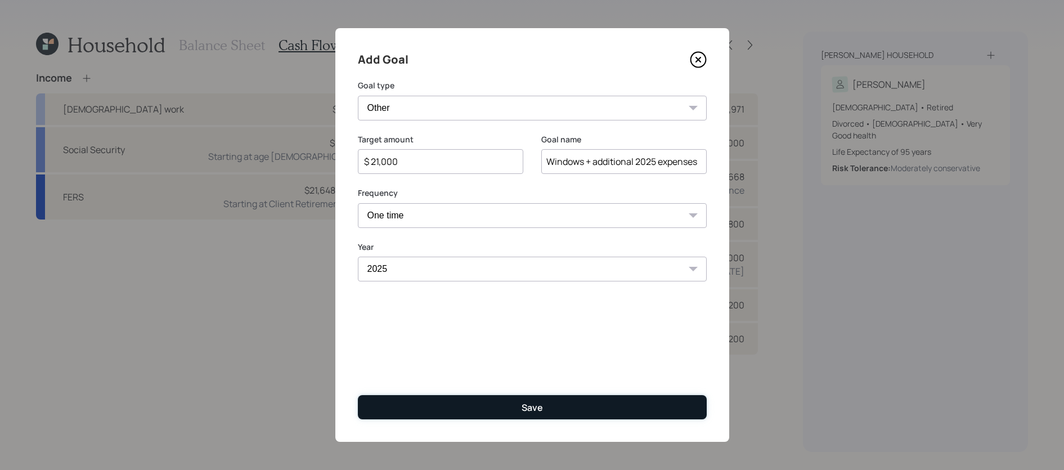
click at [495, 408] on button "Save" at bounding box center [532, 407] width 349 height 24
type input "$"
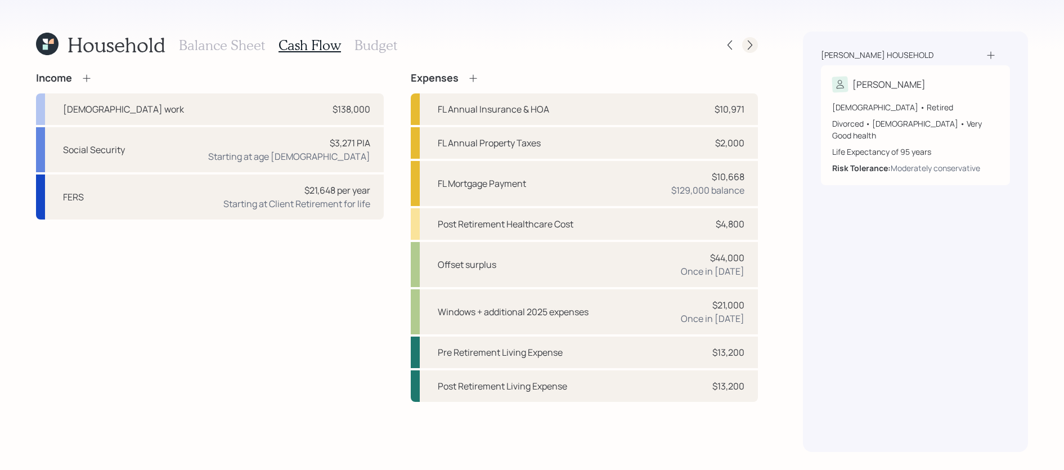
click at [750, 38] on div at bounding box center [750, 45] width 16 height 16
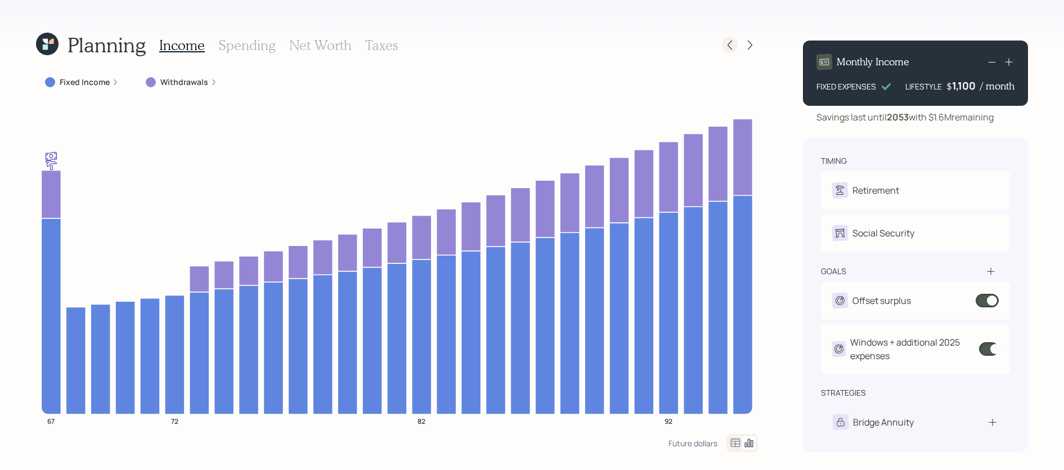
click at [731, 42] on icon at bounding box center [729, 44] width 11 height 11
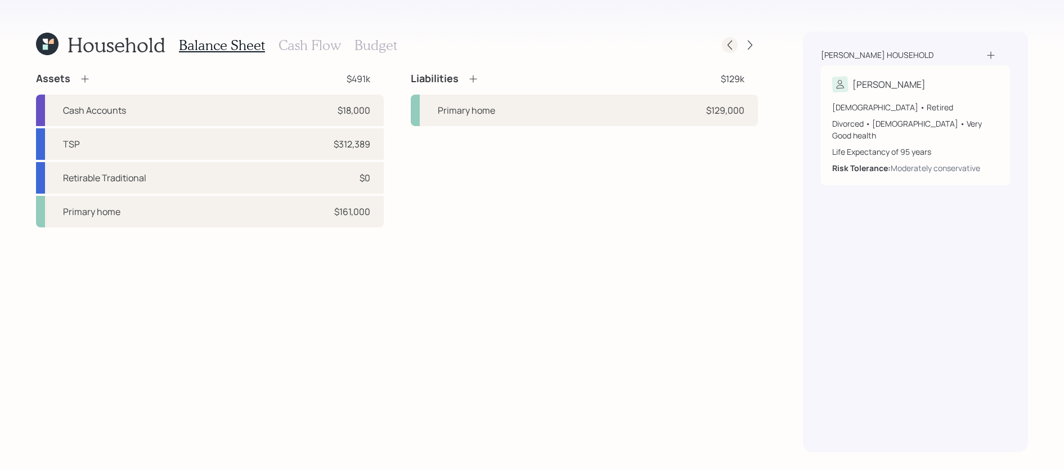
click at [729, 47] on icon at bounding box center [729, 44] width 11 height 11
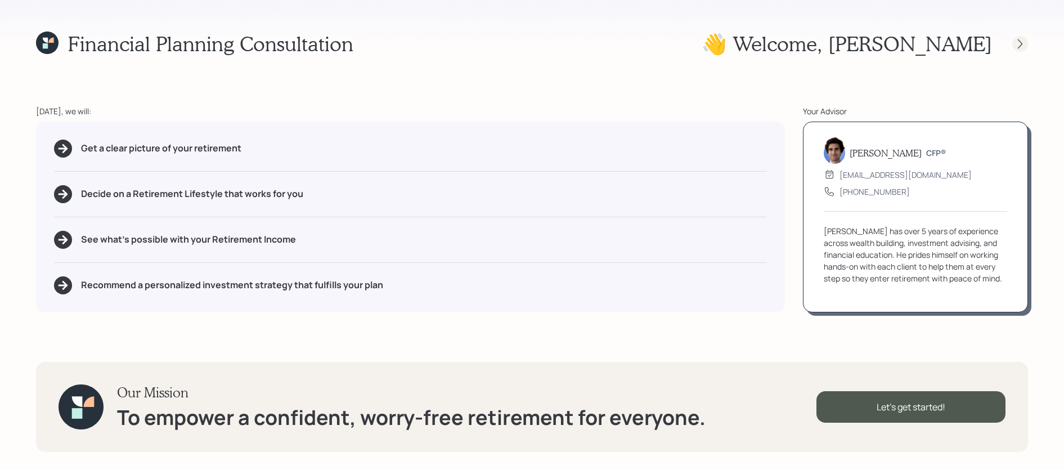
click at [1012, 40] on div at bounding box center [1010, 44] width 36 height 16
click at [1014, 40] on icon at bounding box center [1019, 43] width 11 height 11
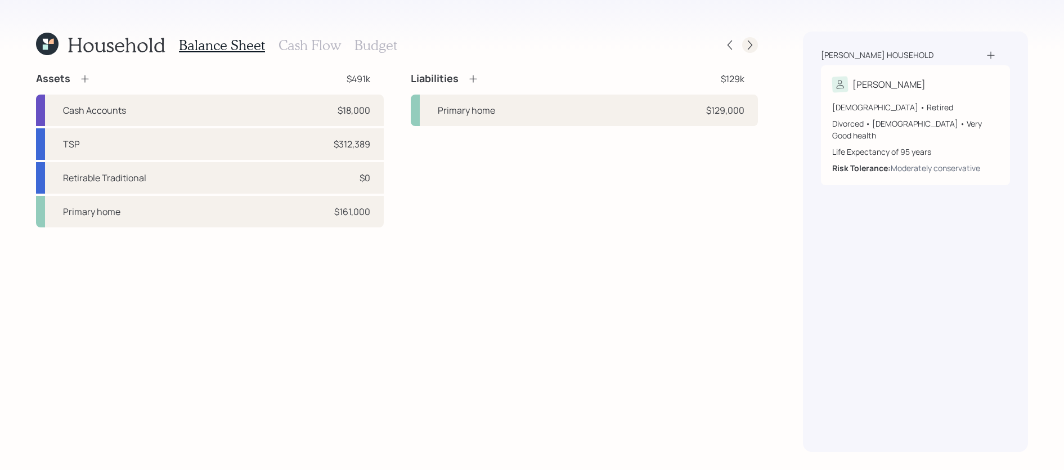
click at [755, 50] on icon at bounding box center [749, 44] width 11 height 11
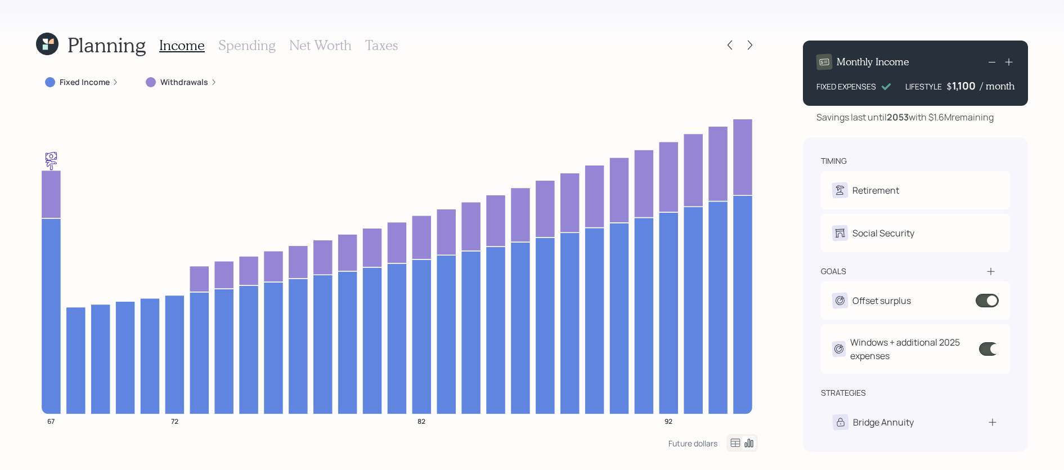
click at [755, 50] on icon at bounding box center [749, 44] width 11 height 11
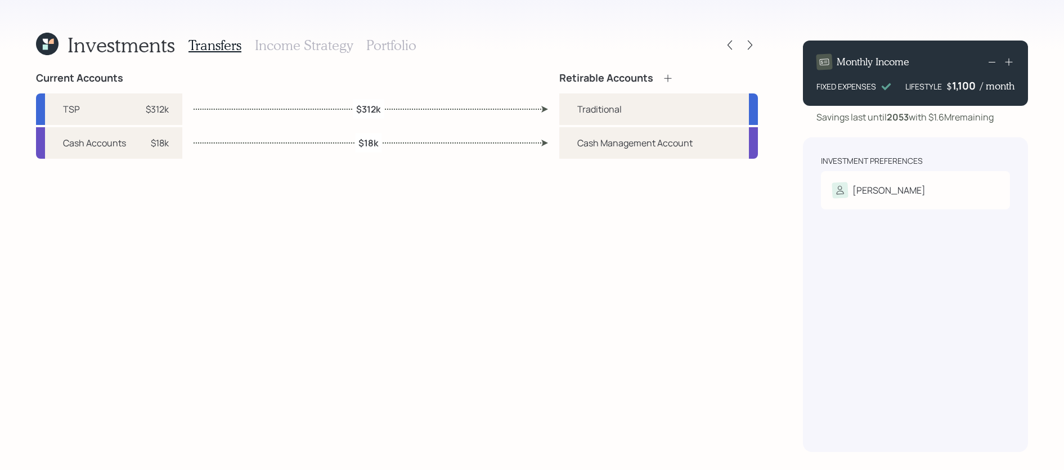
click at [412, 47] on h3 "Portfolio" at bounding box center [391, 45] width 50 height 16
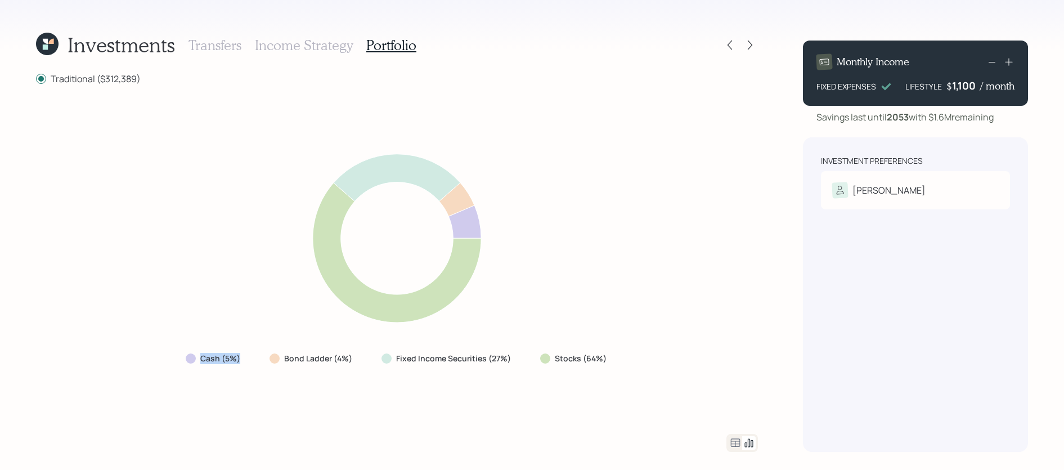
drag, startPoint x: 250, startPoint y: 363, endPoint x: 173, endPoint y: 358, distance: 77.3
click at [173, 358] on div "Cash (5%) Bond Ladder (4%) Fixed Income Securities (27%) Stocks (64%)" at bounding box center [397, 259] width 722 height 322
click at [59, 45] on div "Investments" at bounding box center [105, 45] width 139 height 24
click at [51, 43] on icon at bounding box center [50, 41] width 5 height 5
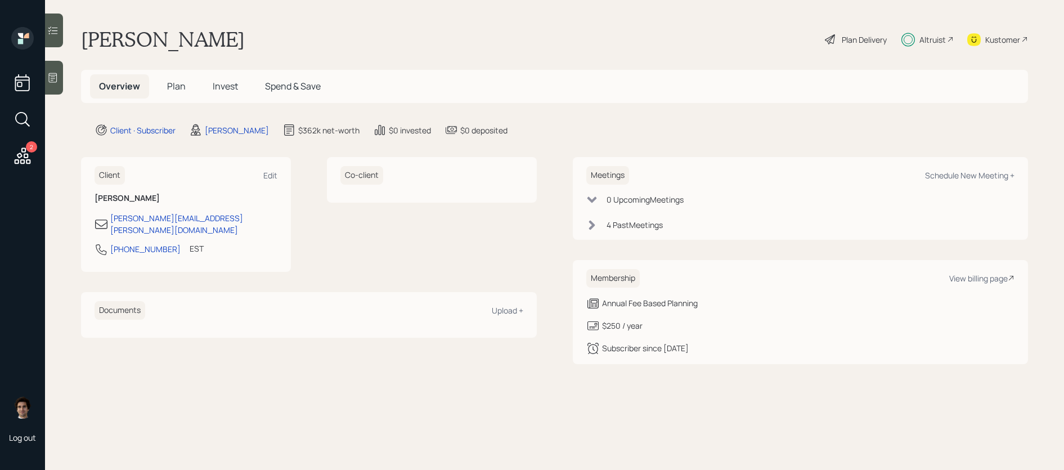
click at [223, 79] on h5 "Invest" at bounding box center [225, 86] width 43 height 24
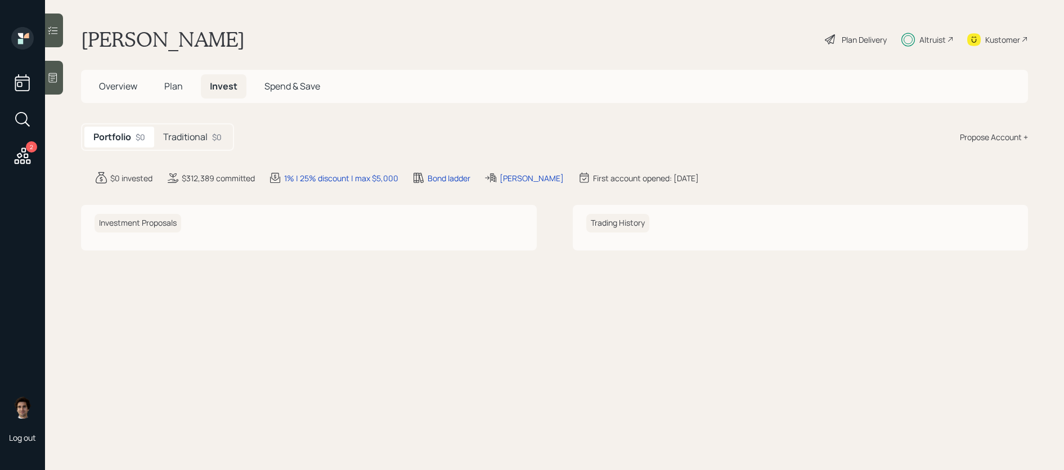
click at [211, 125] on div "Portfolio $0 Traditional $0" at bounding box center [157, 137] width 153 height 28
click at [206, 133] on h5 "Traditional" at bounding box center [185, 137] width 44 height 11
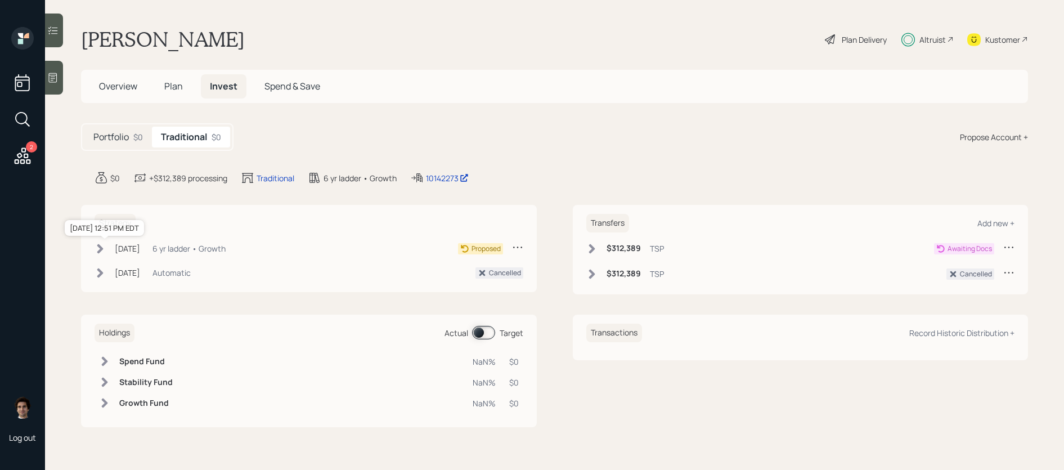
click at [131, 249] on div "[DATE]" at bounding box center [127, 248] width 25 height 12
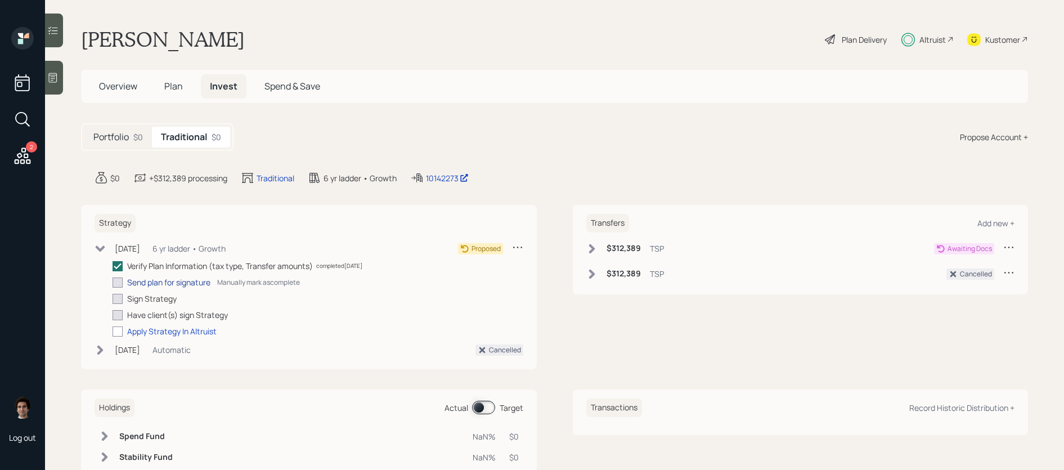
click at [135, 285] on div "Send plan for signature" at bounding box center [168, 282] width 83 height 12
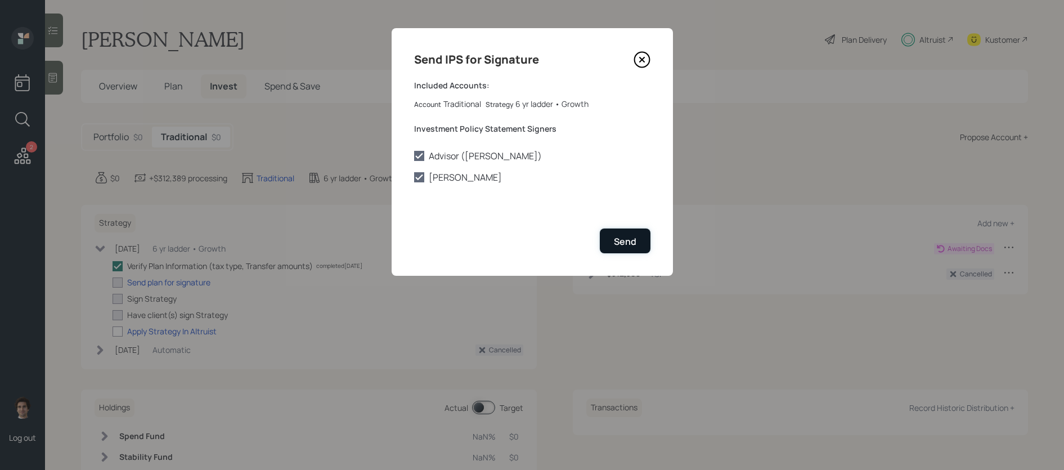
click at [635, 240] on div "Send" at bounding box center [625, 241] width 23 height 12
checkbox input "true"
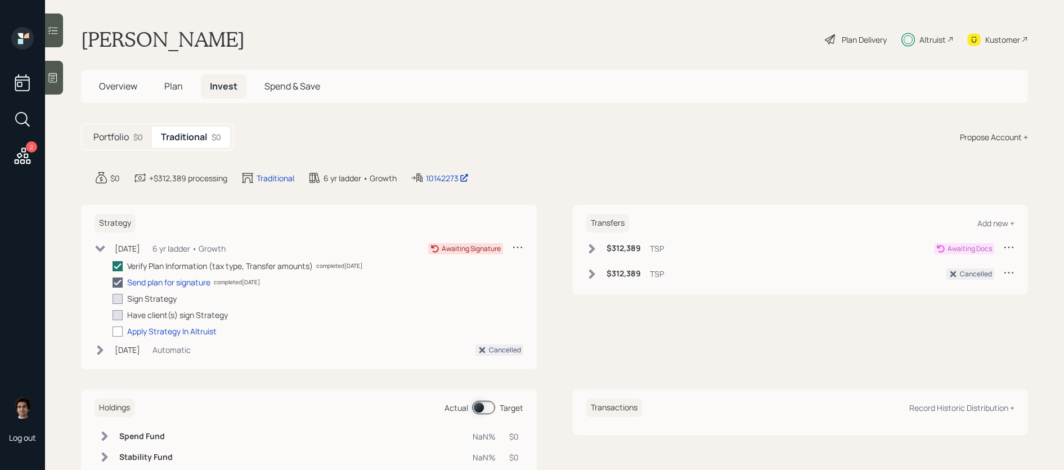
click at [610, 248] on h6 "$312,389" at bounding box center [623, 249] width 34 height 10
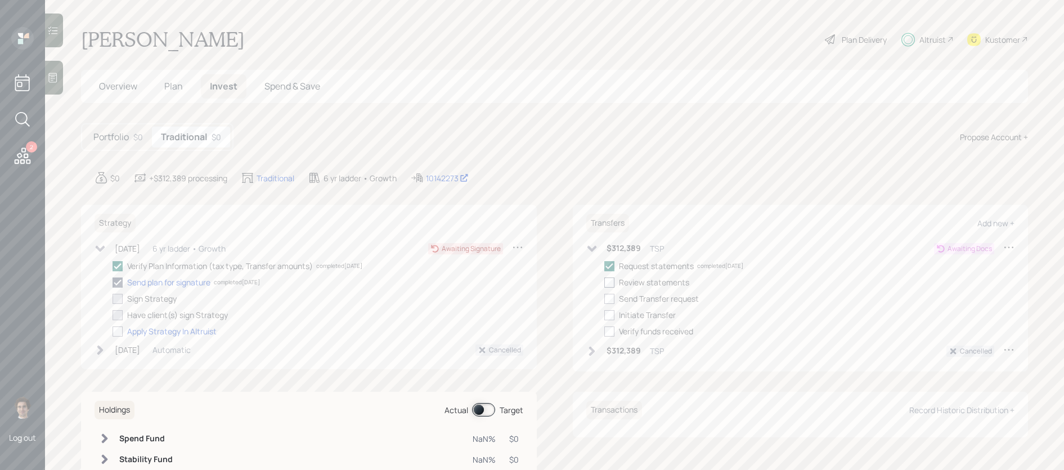
click at [610, 281] on div at bounding box center [609, 282] width 10 height 10
click at [604, 282] on input "checkbox" at bounding box center [604, 282] width 1 height 1
checkbox input "true"
click at [610, 298] on div at bounding box center [609, 299] width 10 height 10
click at [604, 298] on input "checkbox" at bounding box center [604, 298] width 1 height 1
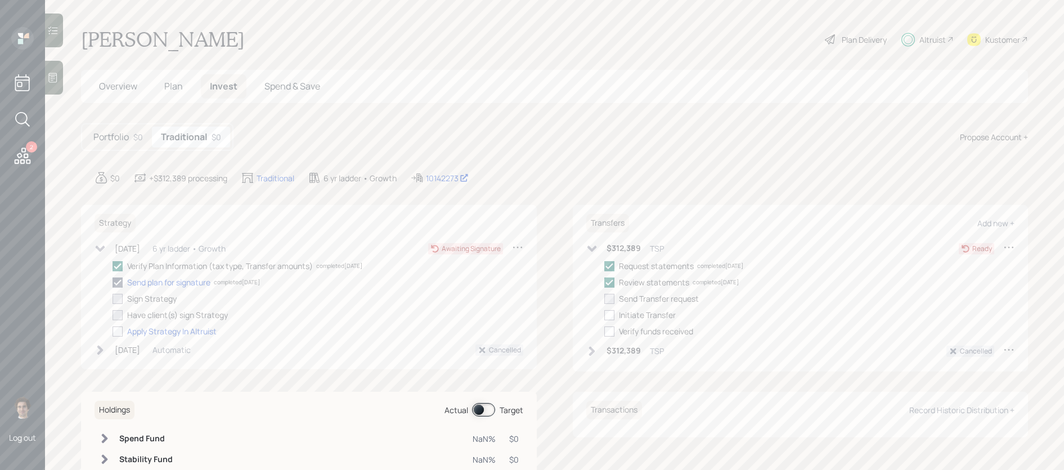
checkbox input "true"
click at [591, 245] on icon at bounding box center [591, 248] width 11 height 11
